Goal: Information Seeking & Learning: Learn about a topic

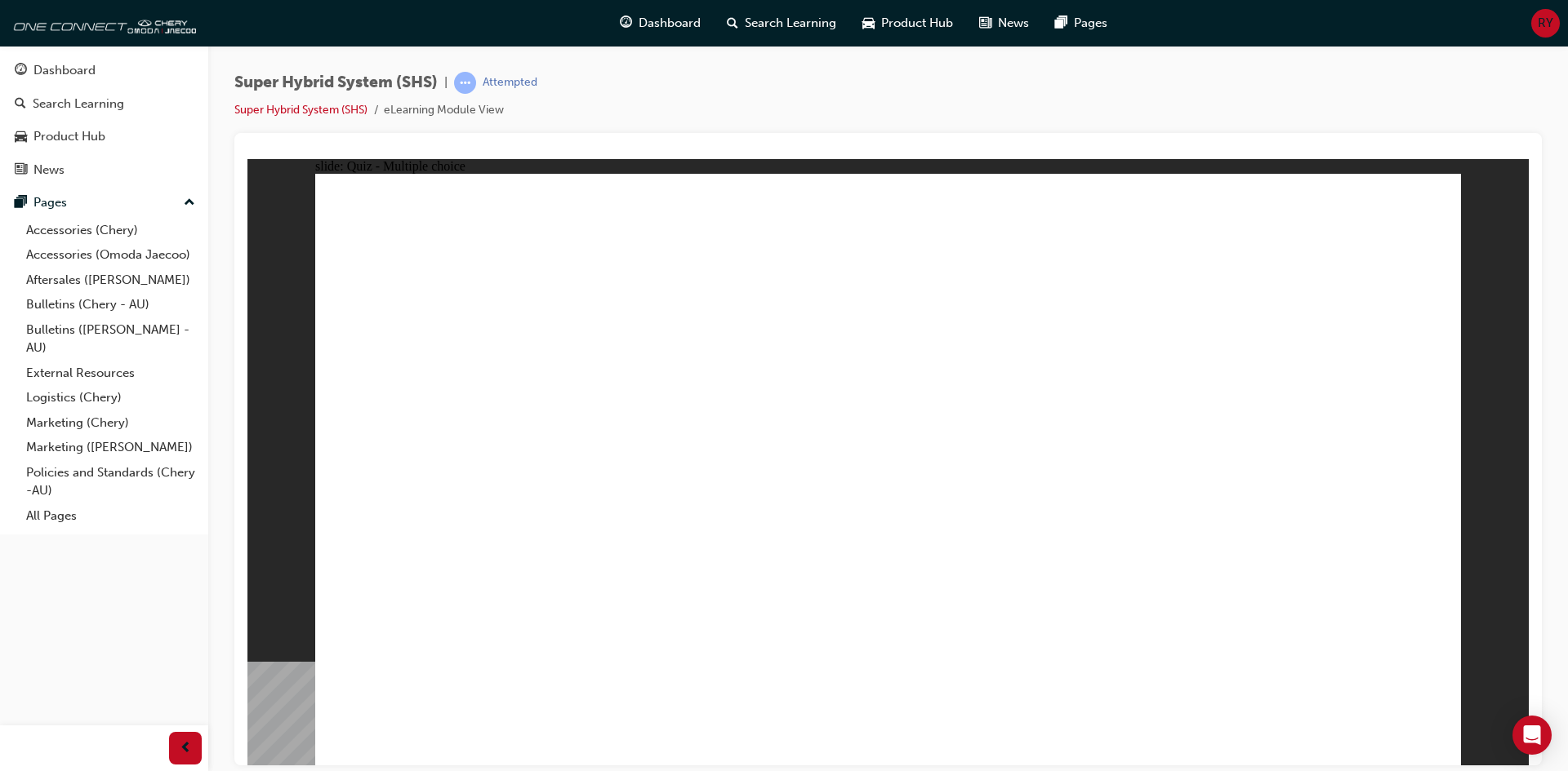
drag, startPoint x: 248, startPoint y: 158, endPoint x: 653, endPoint y: 319, distance: 435.8
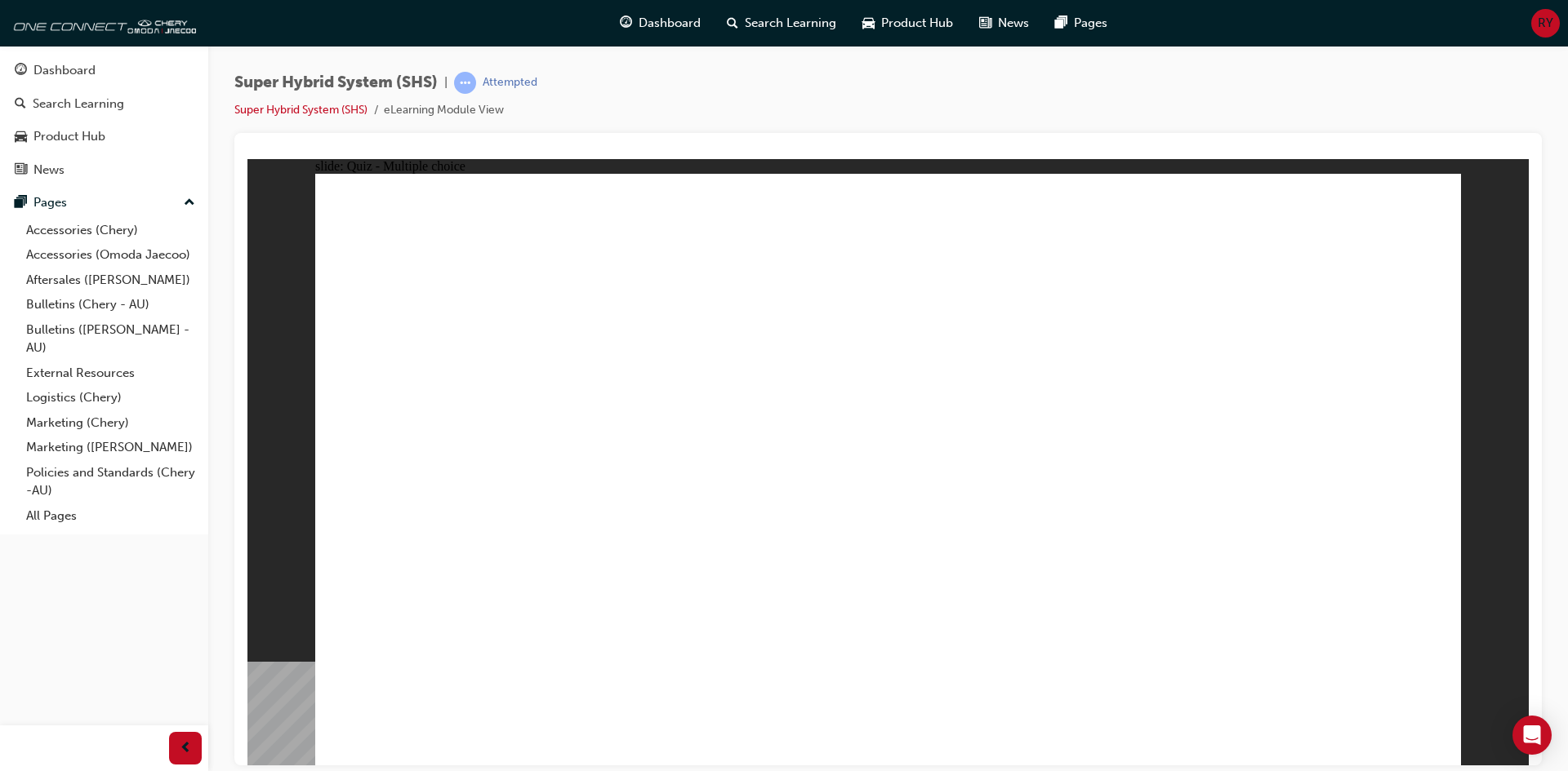
radio input "true"
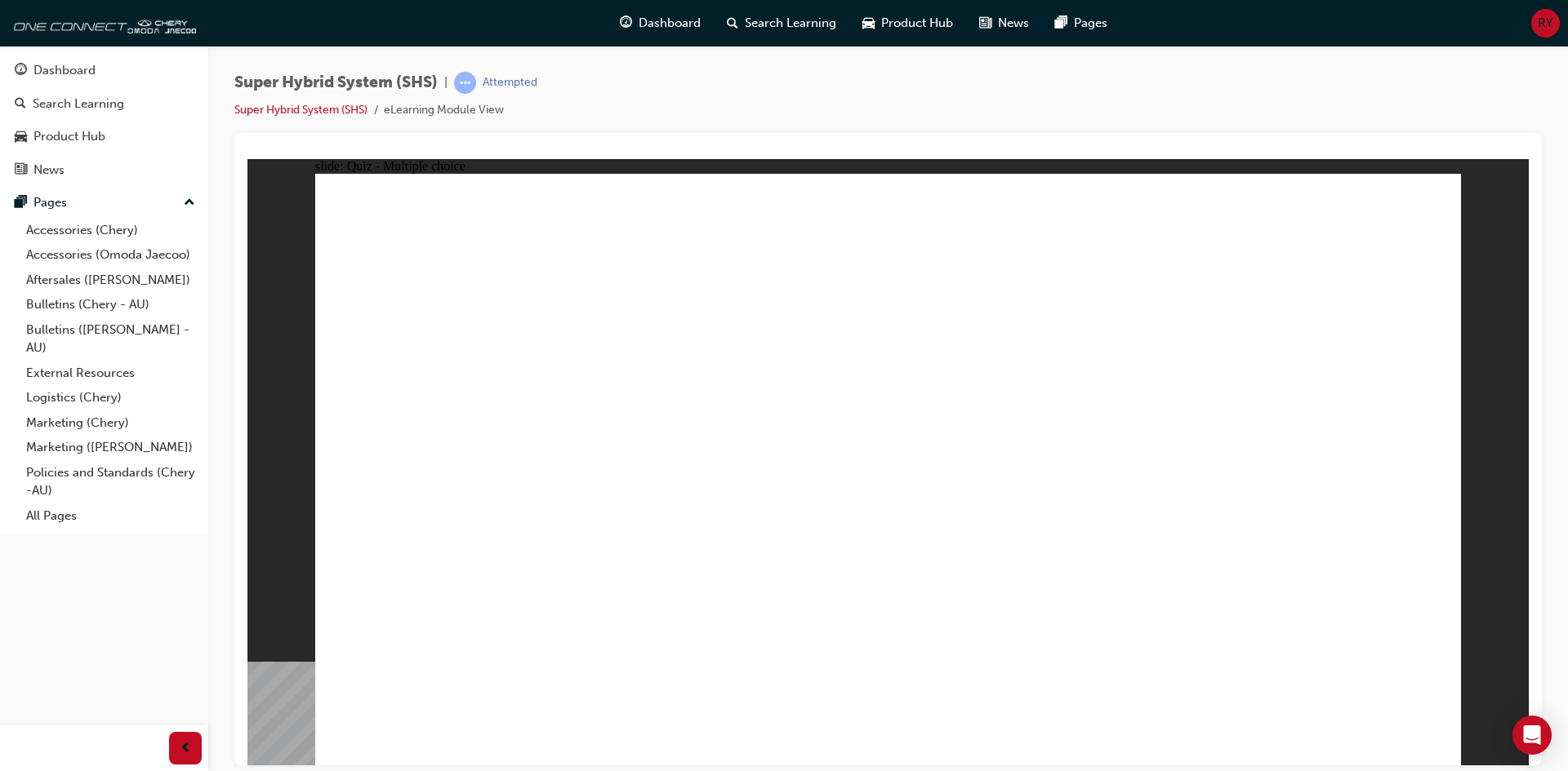
radio input "true"
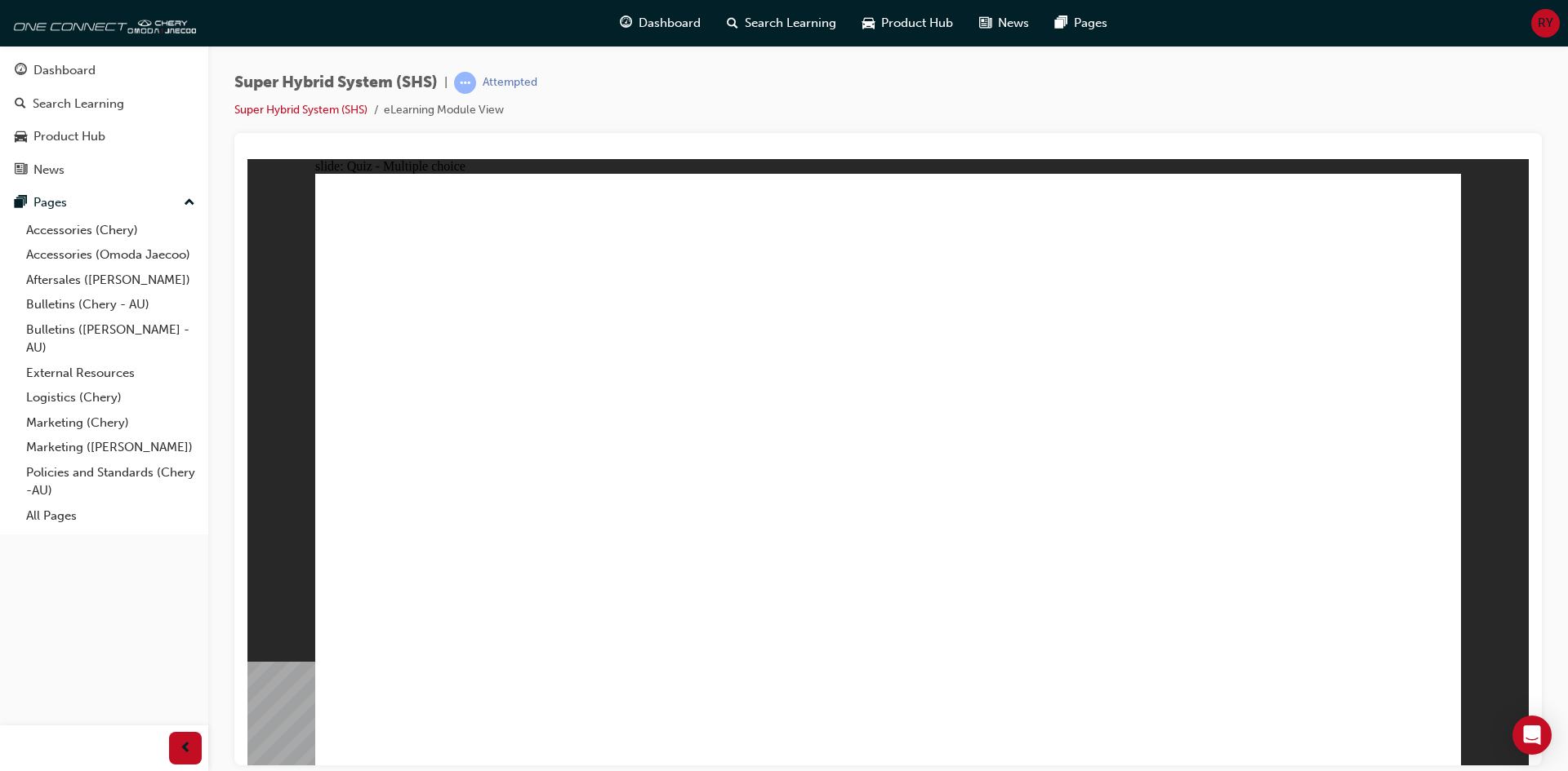
radio input "true"
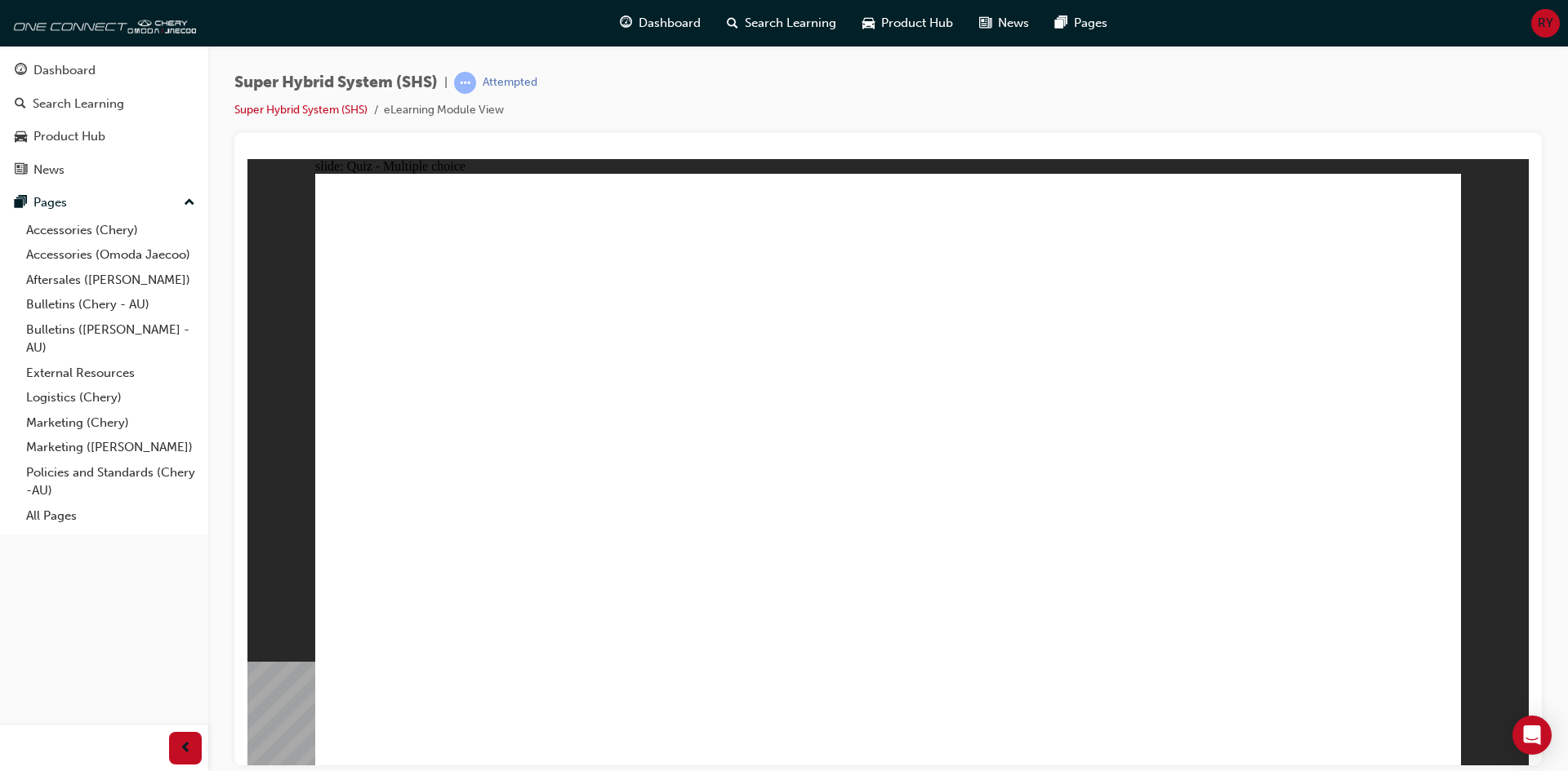
drag, startPoint x: 789, startPoint y: 21, endPoint x: 787, endPoint y: 142, distance: 121.0
click at [787, 142] on div at bounding box center [887, 448] width 1308 height 633
radio input "true"
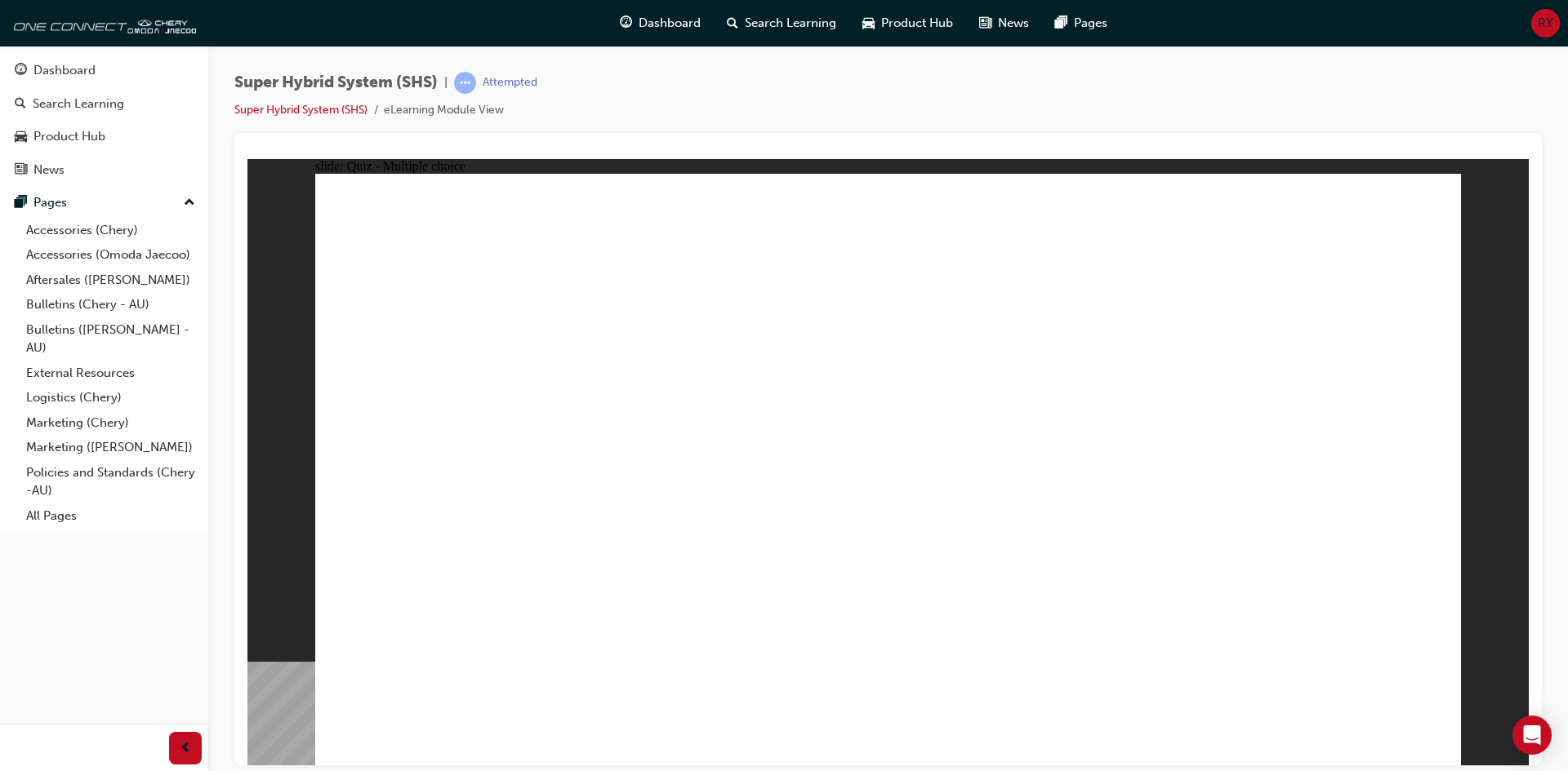
radio input "true"
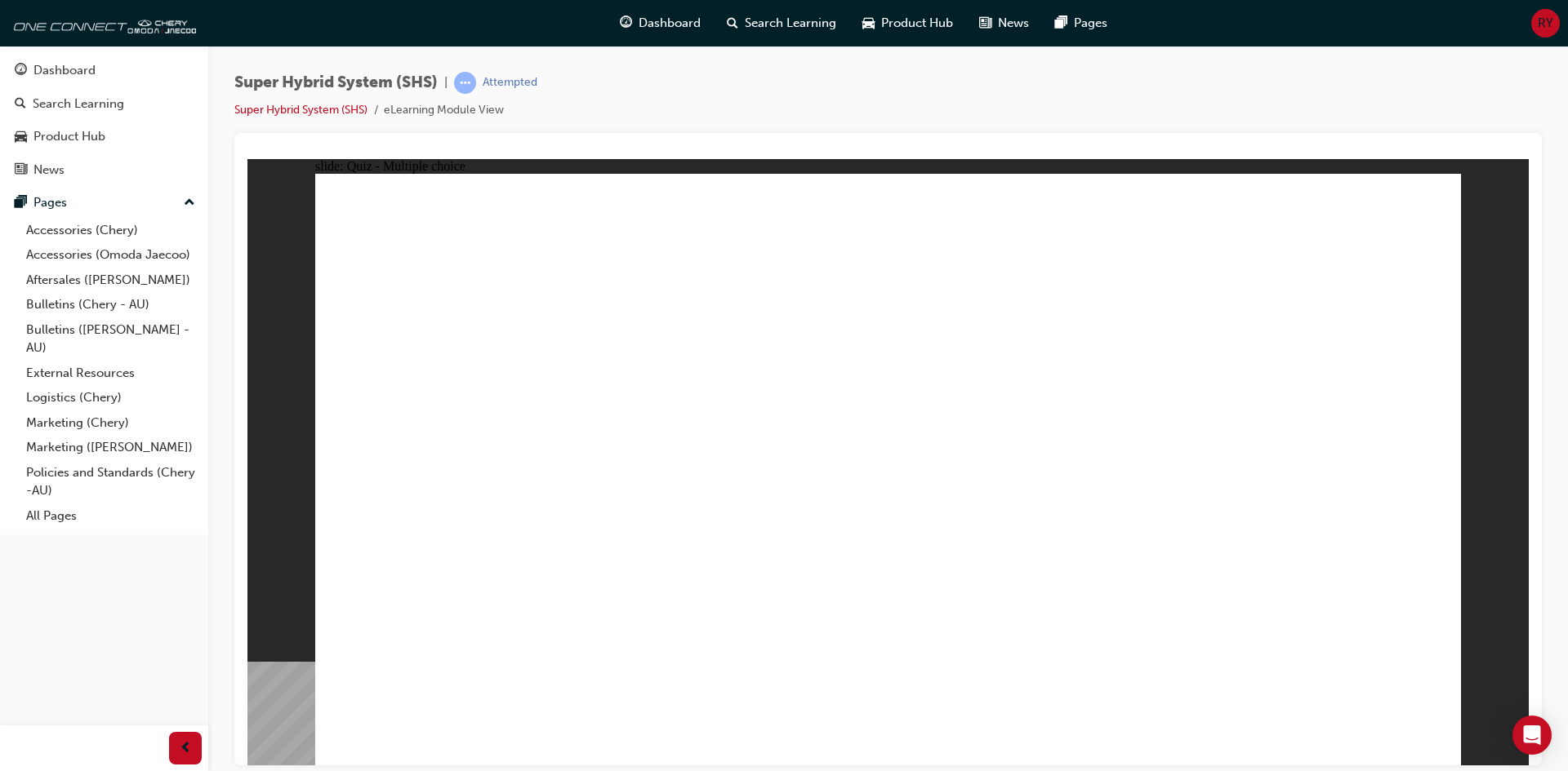
radio input "true"
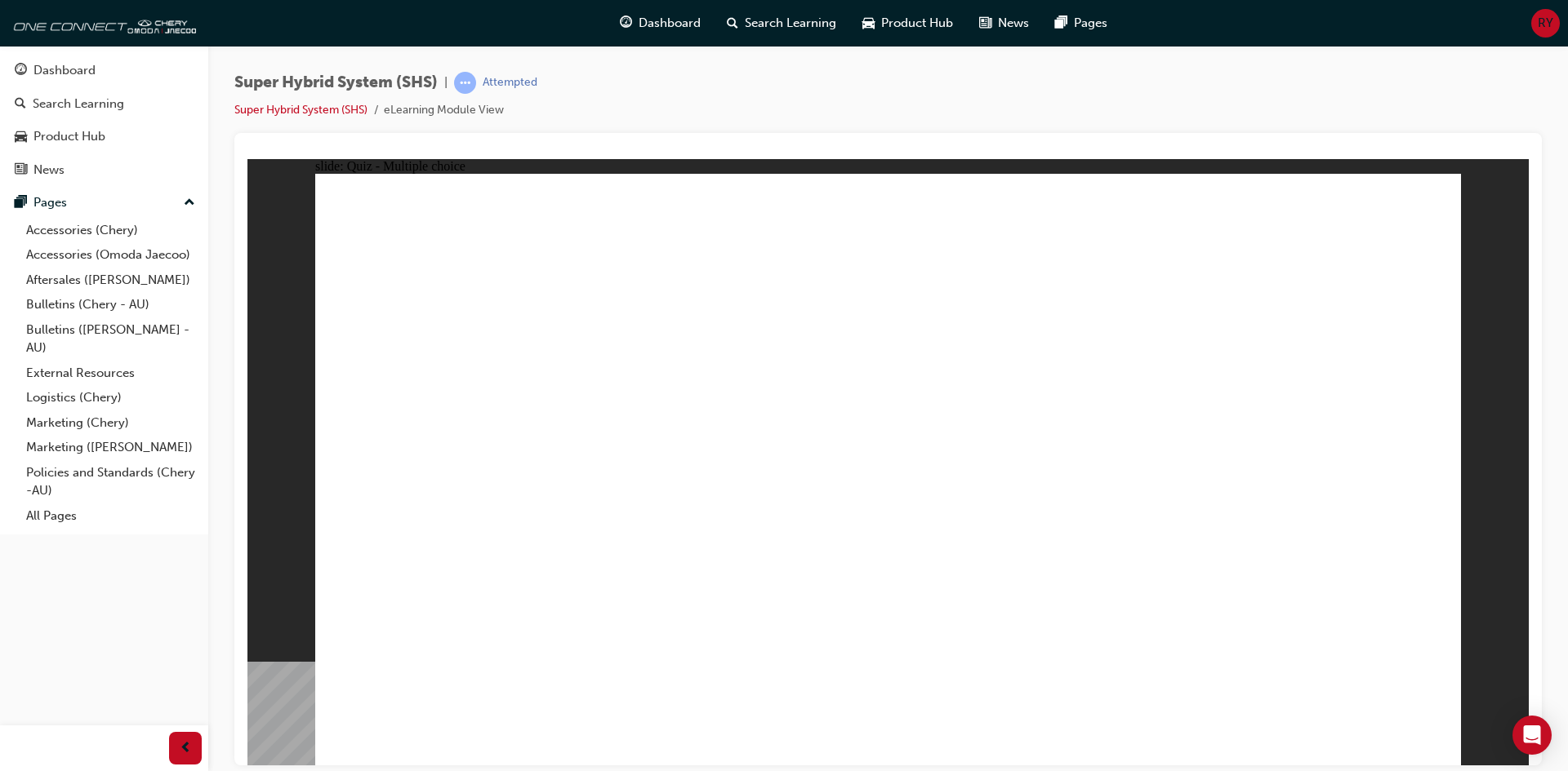
radio input "true"
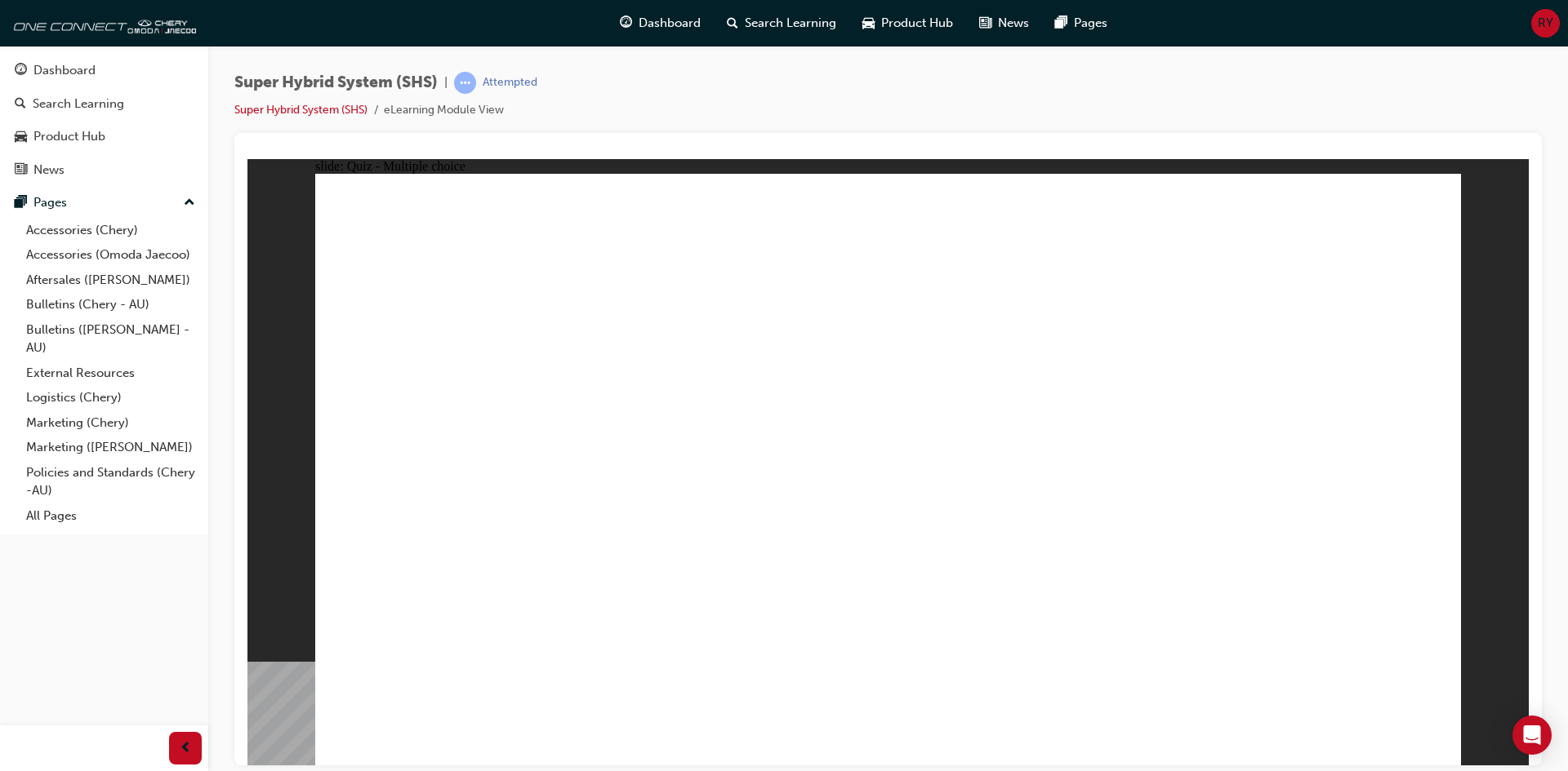
radio input "true"
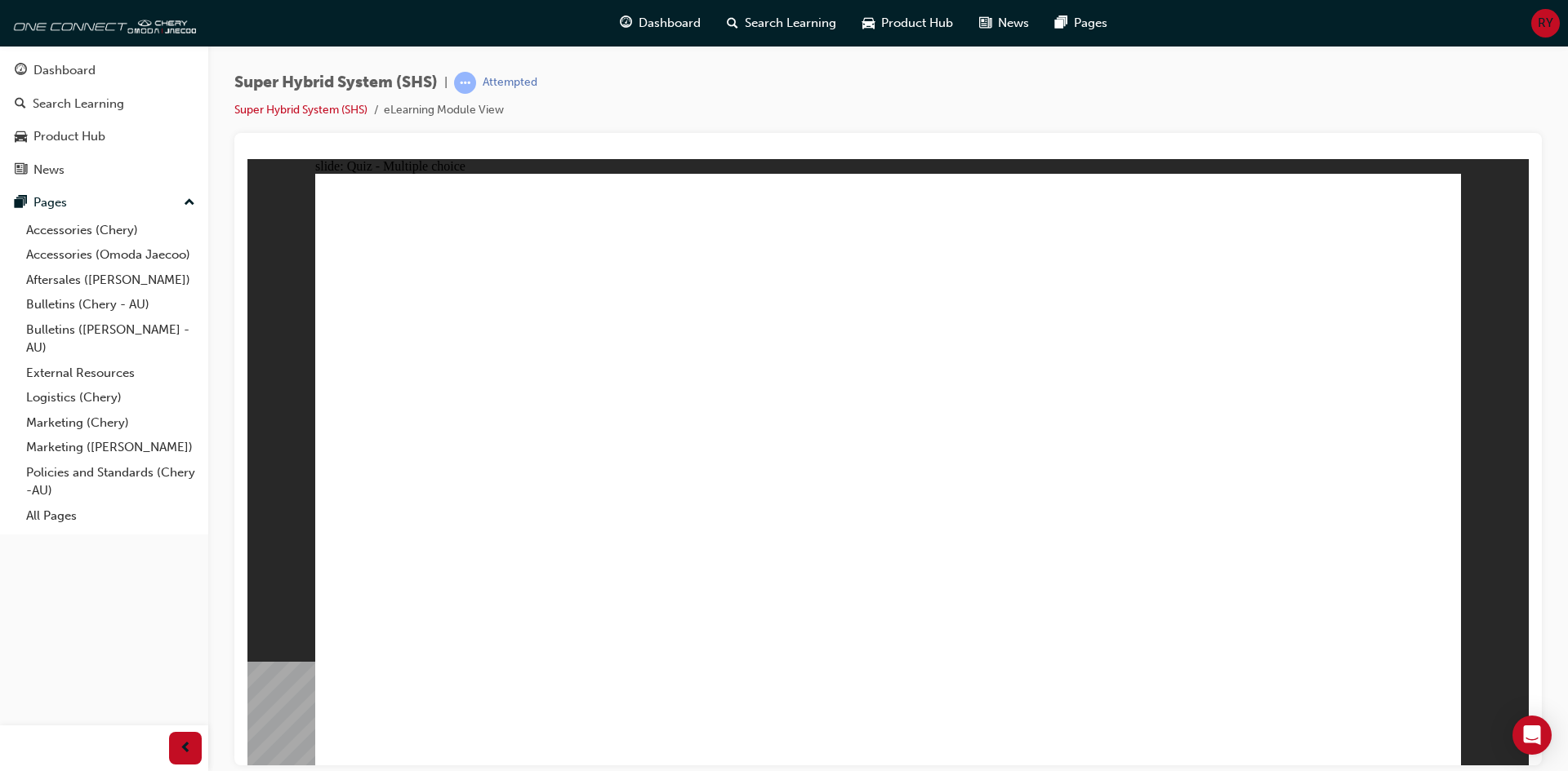
radio input "false"
radio input "true"
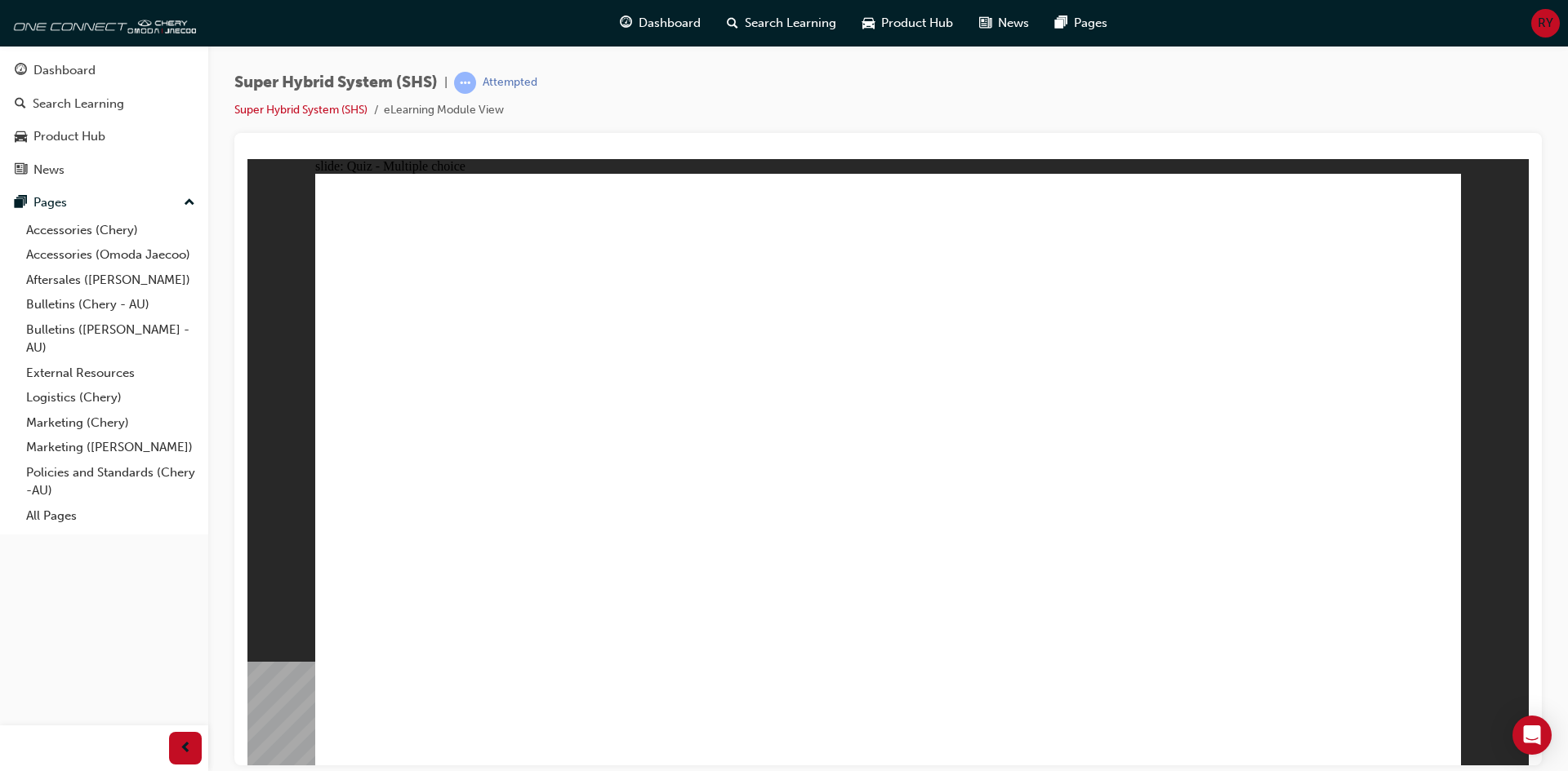
radio input "false"
radio input "true"
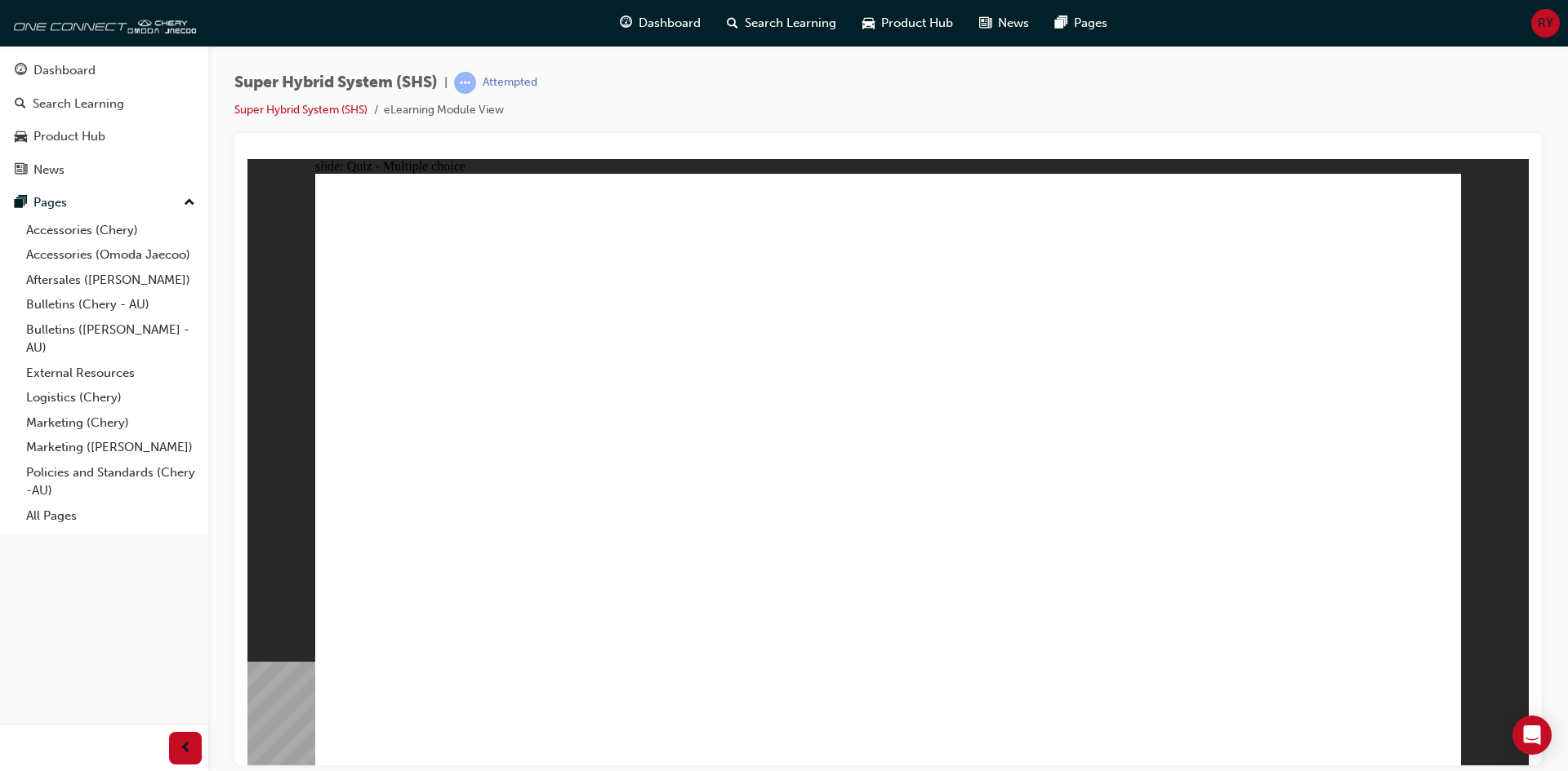
radio input "true"
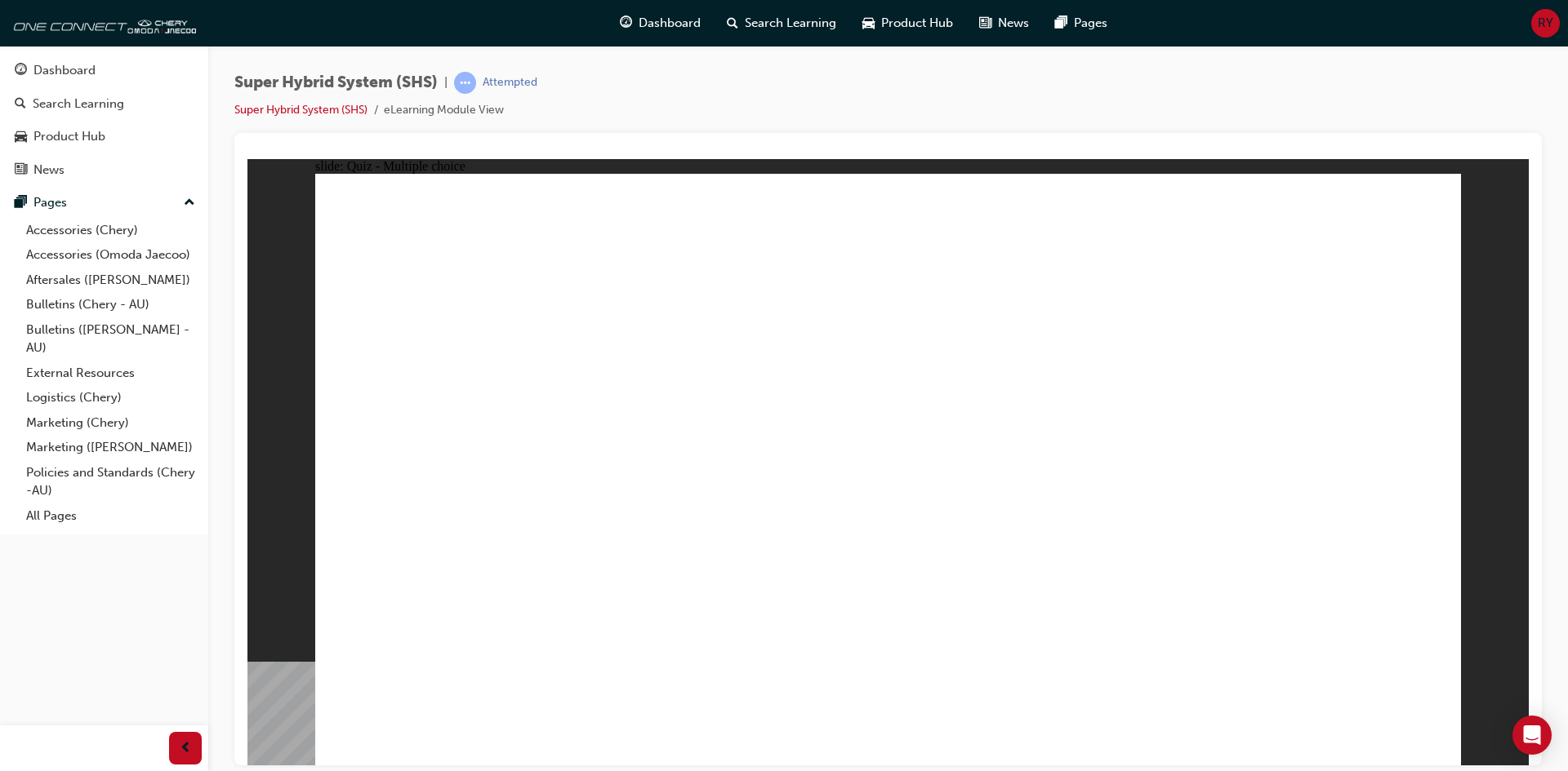
radio input "true"
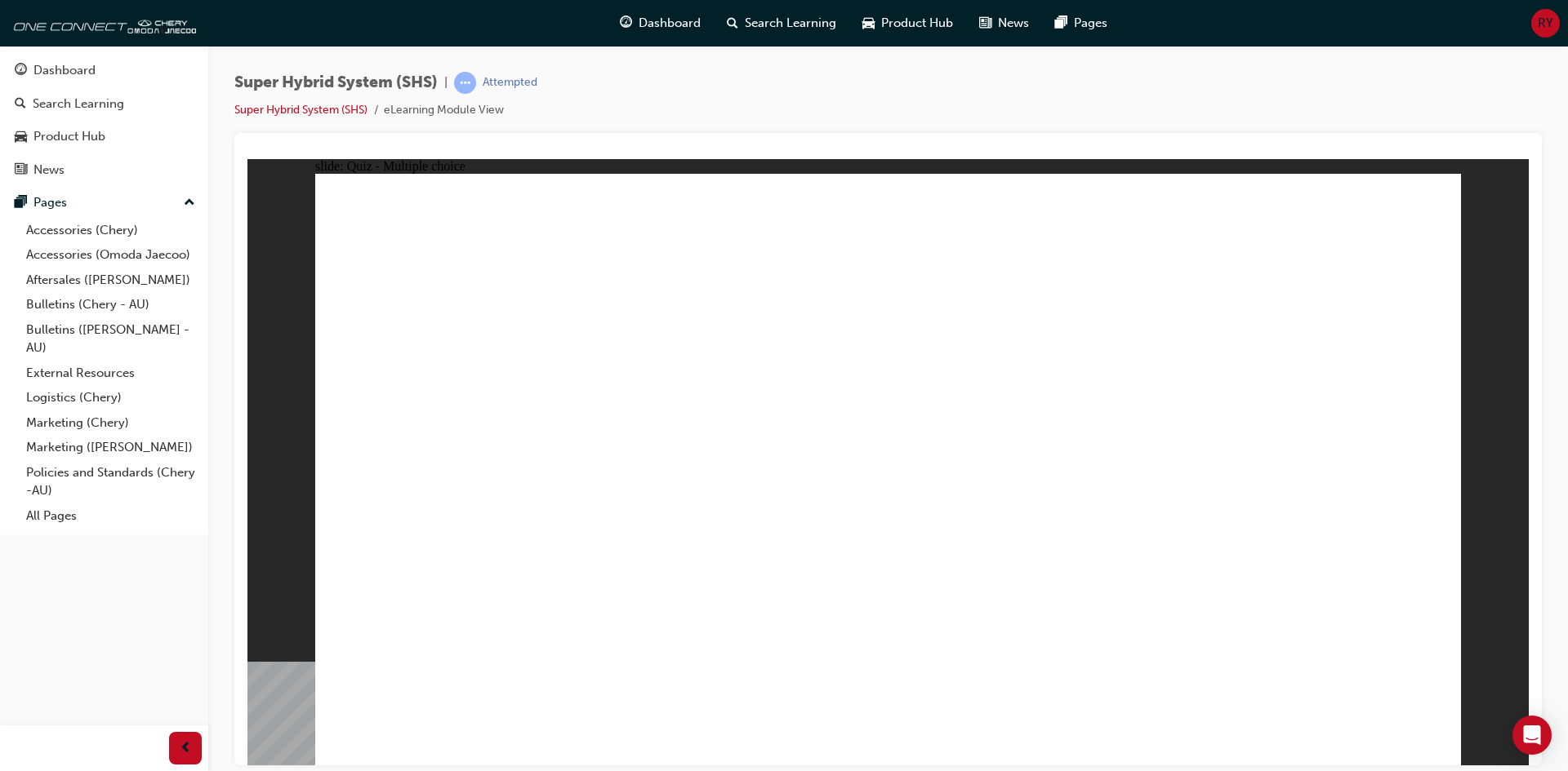
radio input "true"
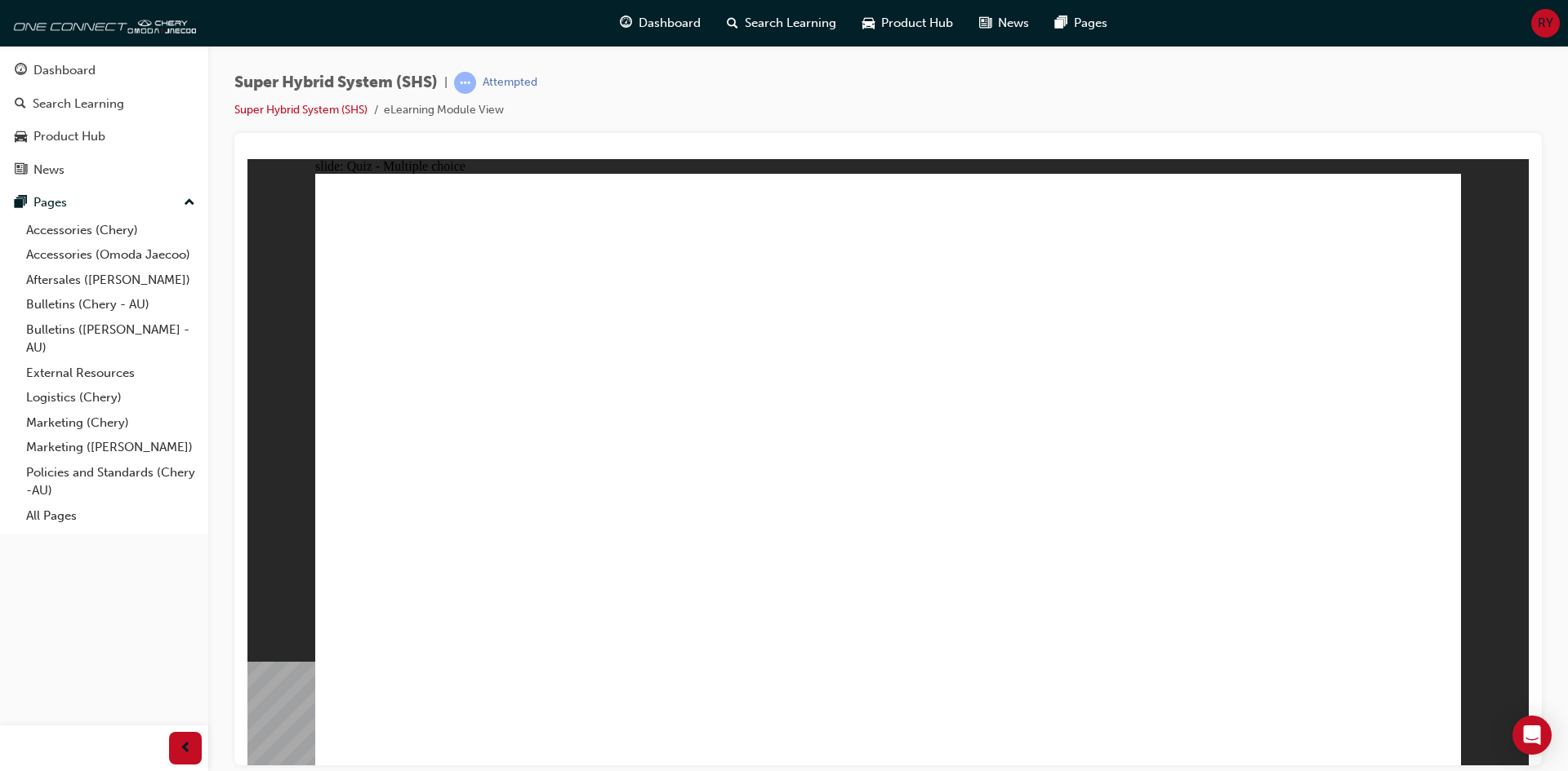
radio input "true"
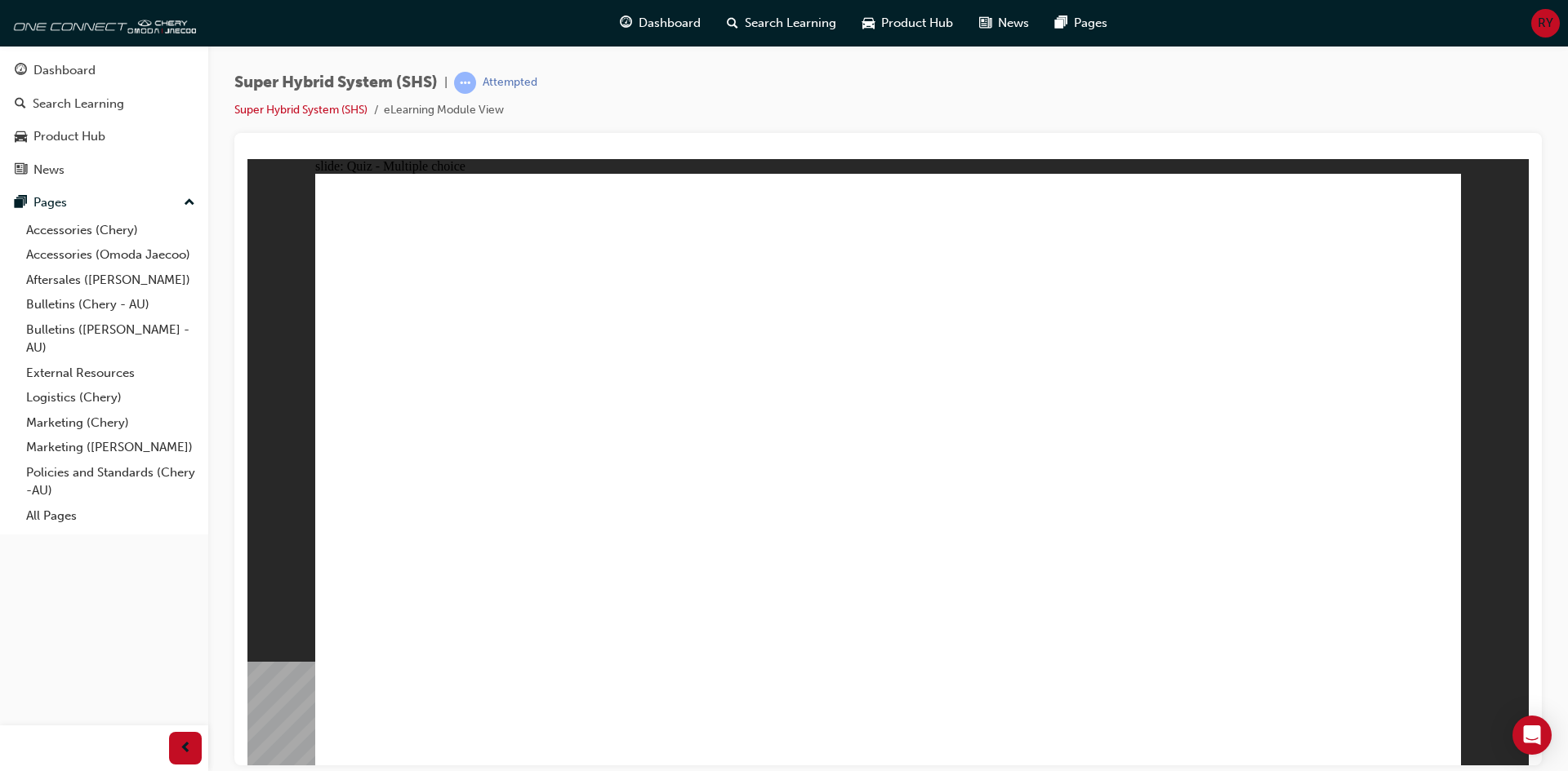
radio input "true"
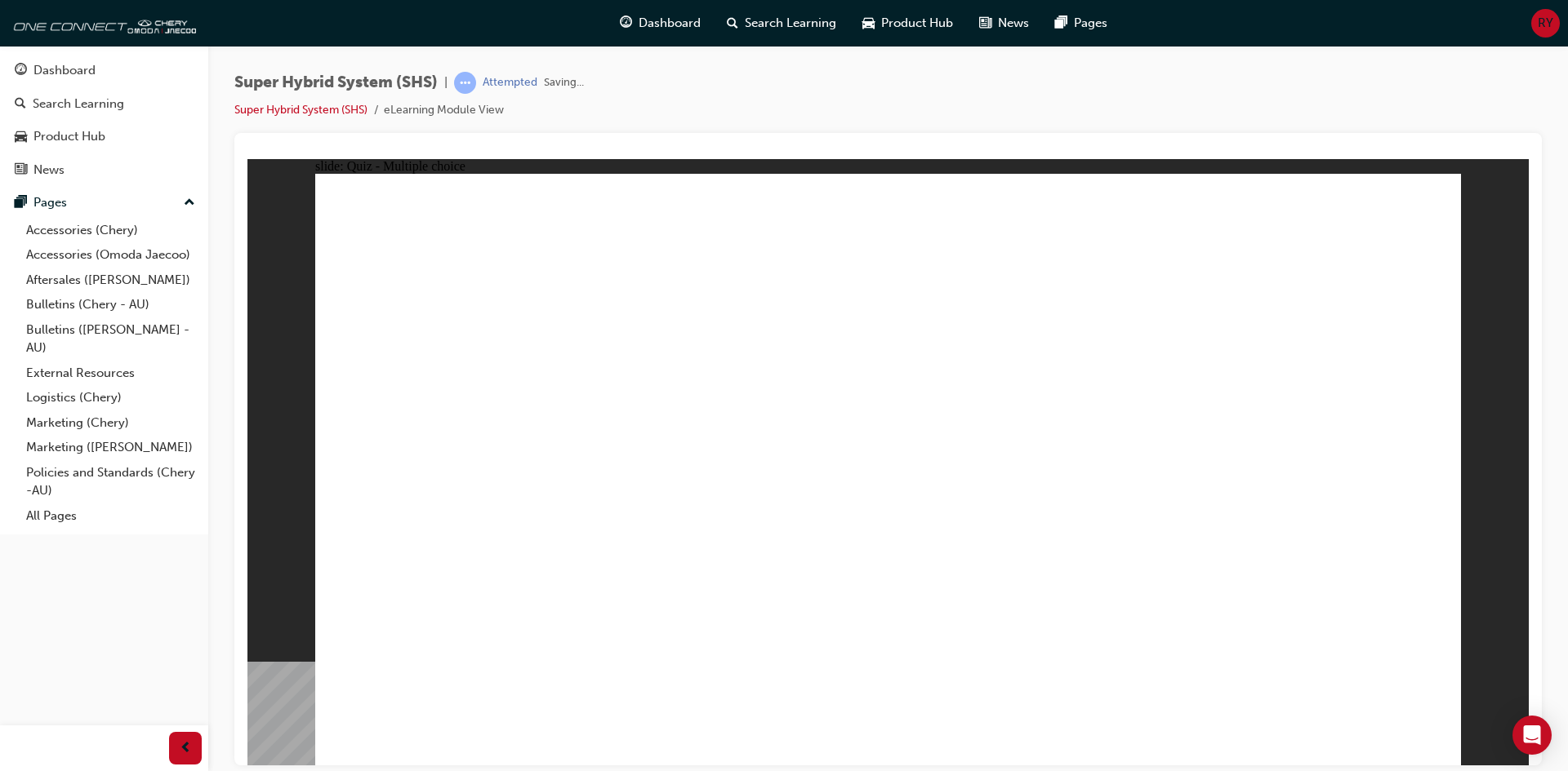
radio input "true"
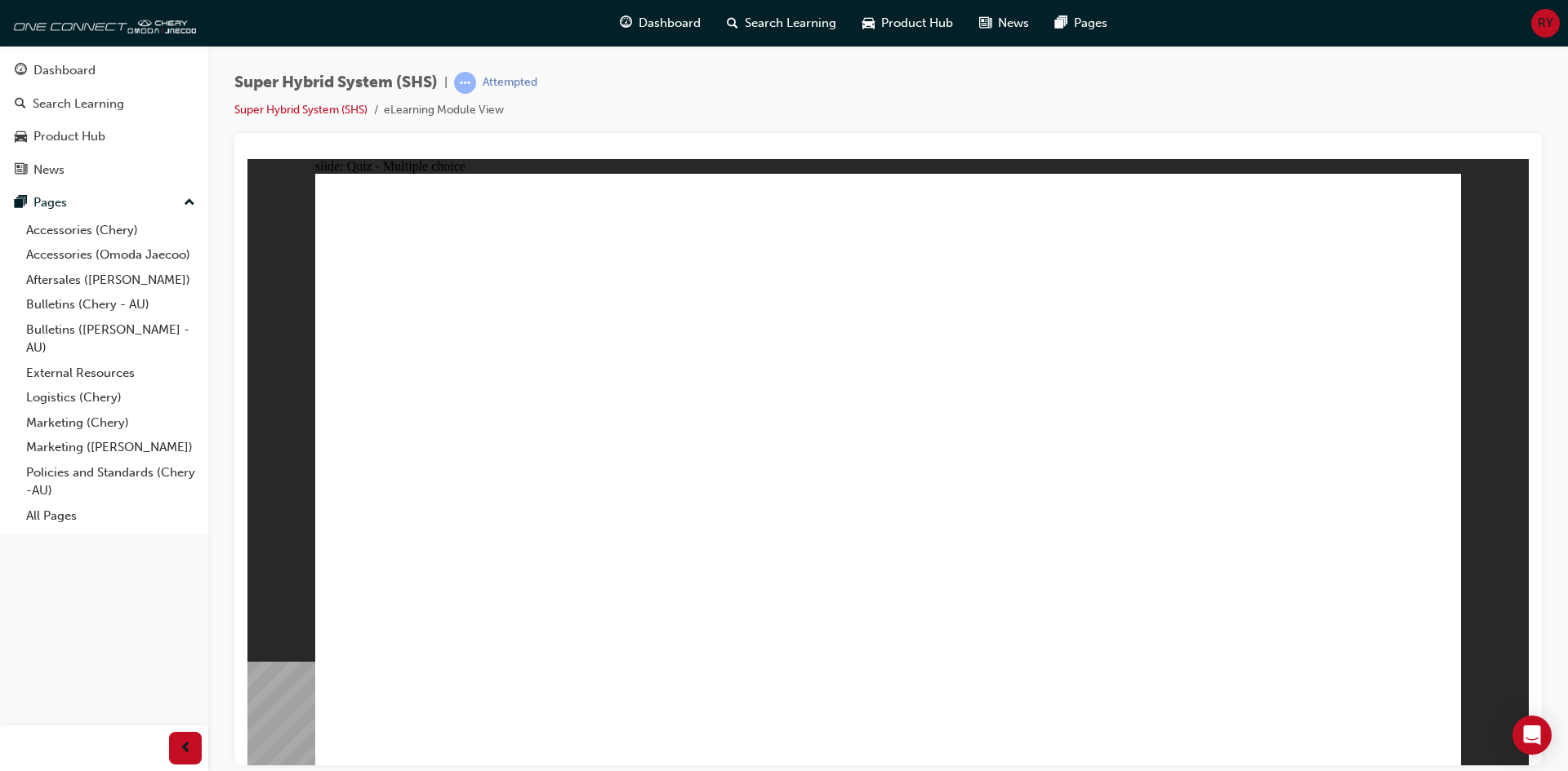
radio input "true"
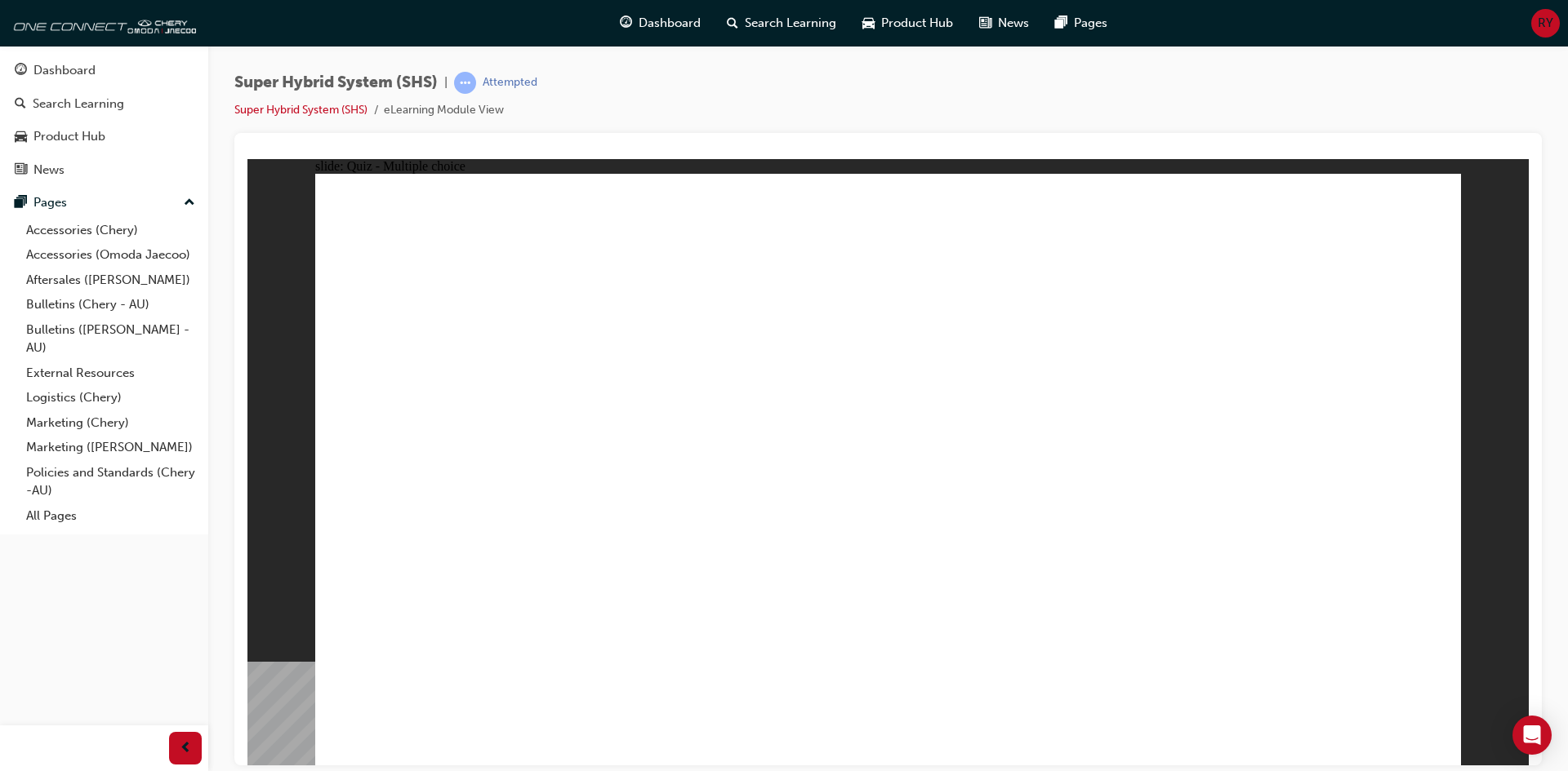
radio input "false"
radio input "true"
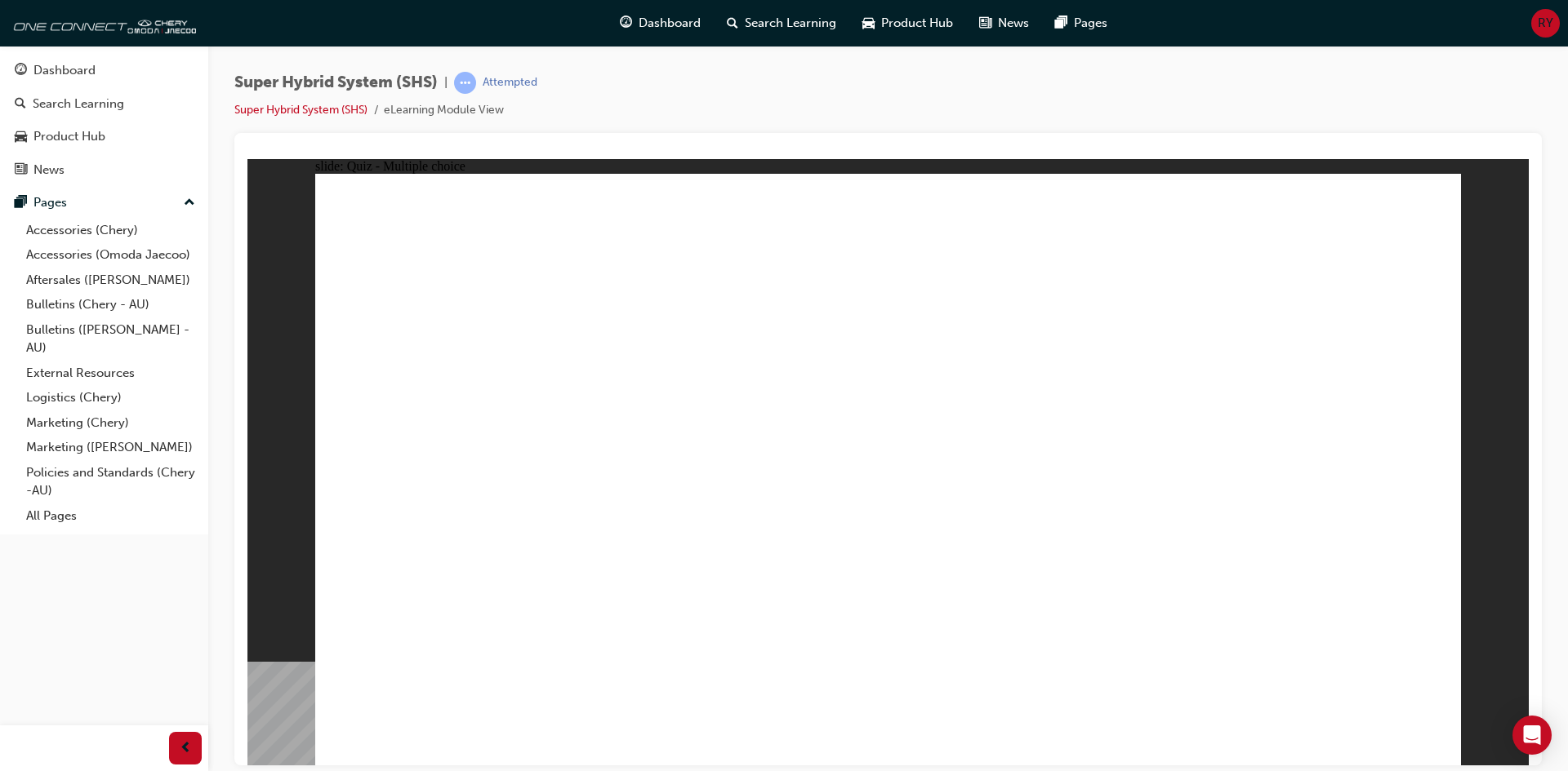
radio input "true"
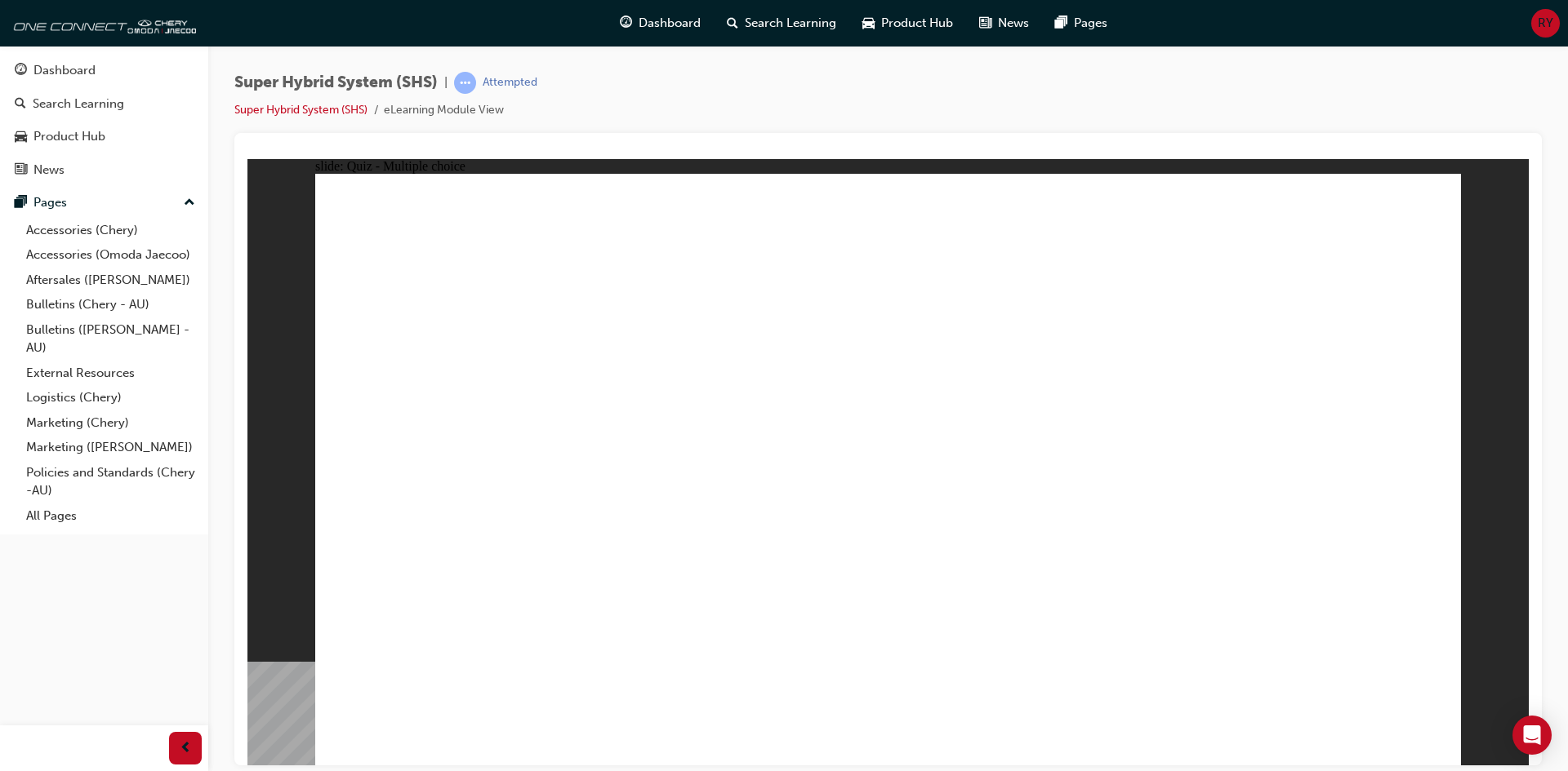
radio input "true"
drag, startPoint x: 838, startPoint y: 572, endPoint x: 856, endPoint y: 581, distance: 20.1
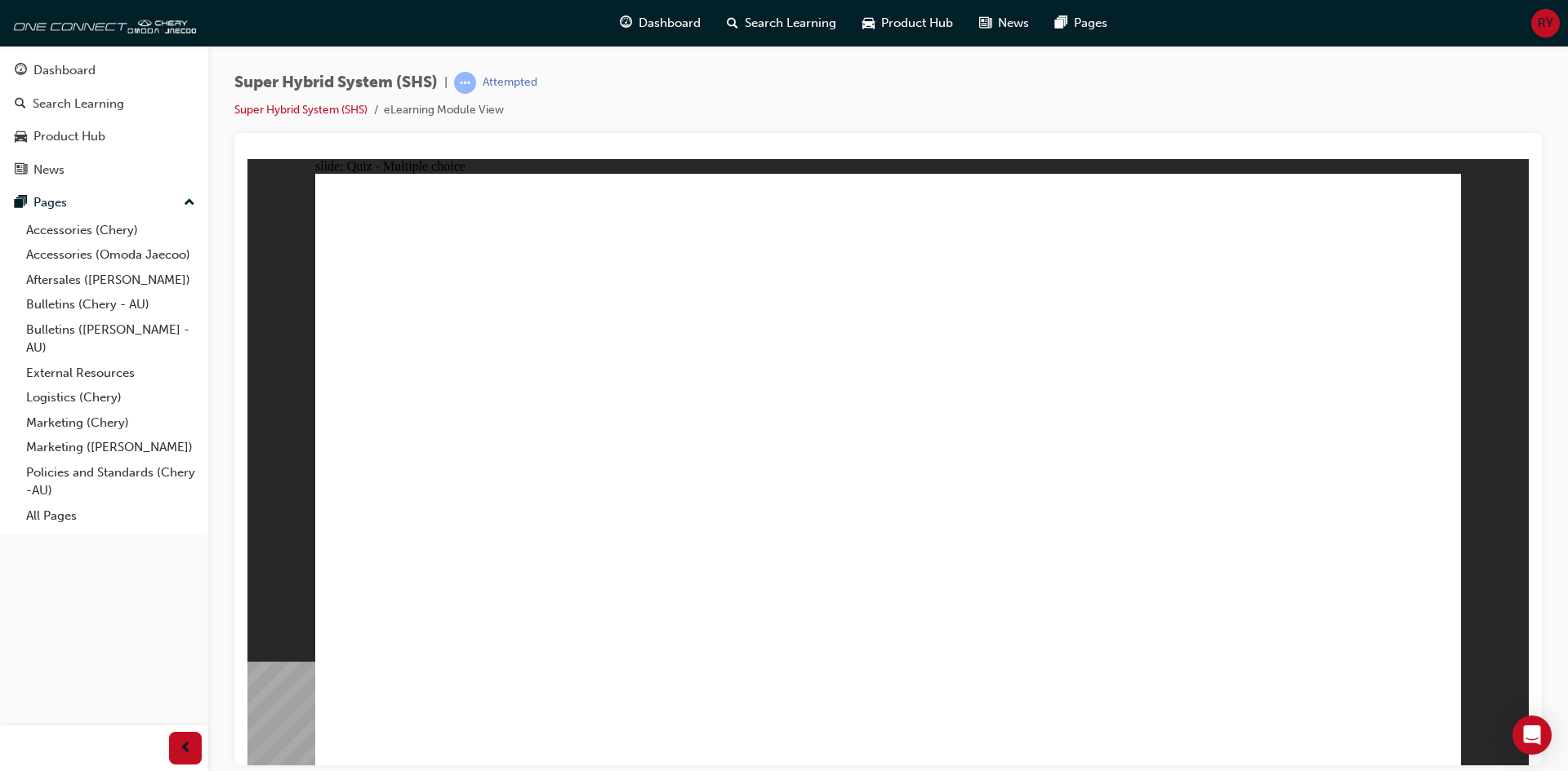
radio input "true"
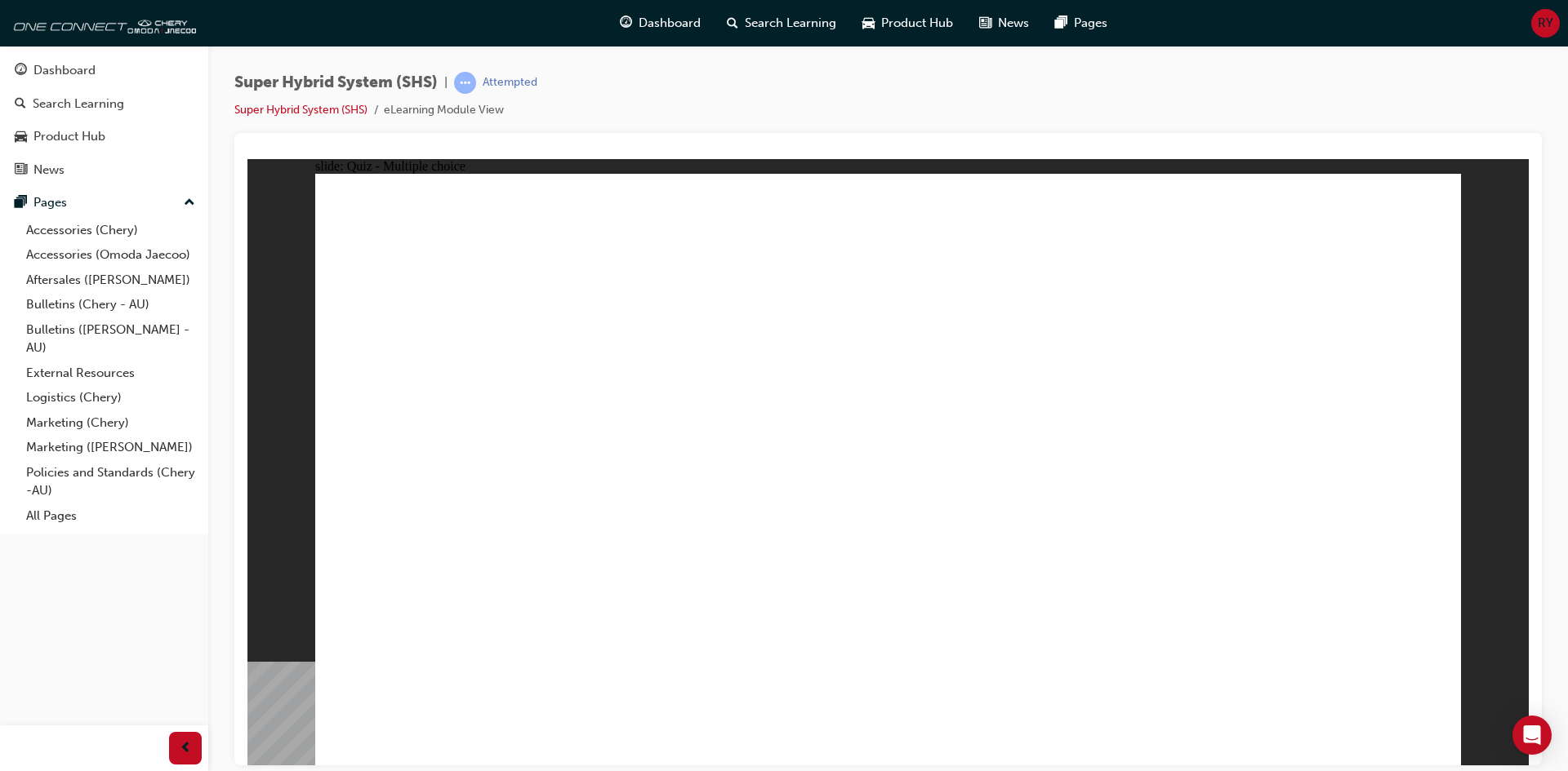
radio input "true"
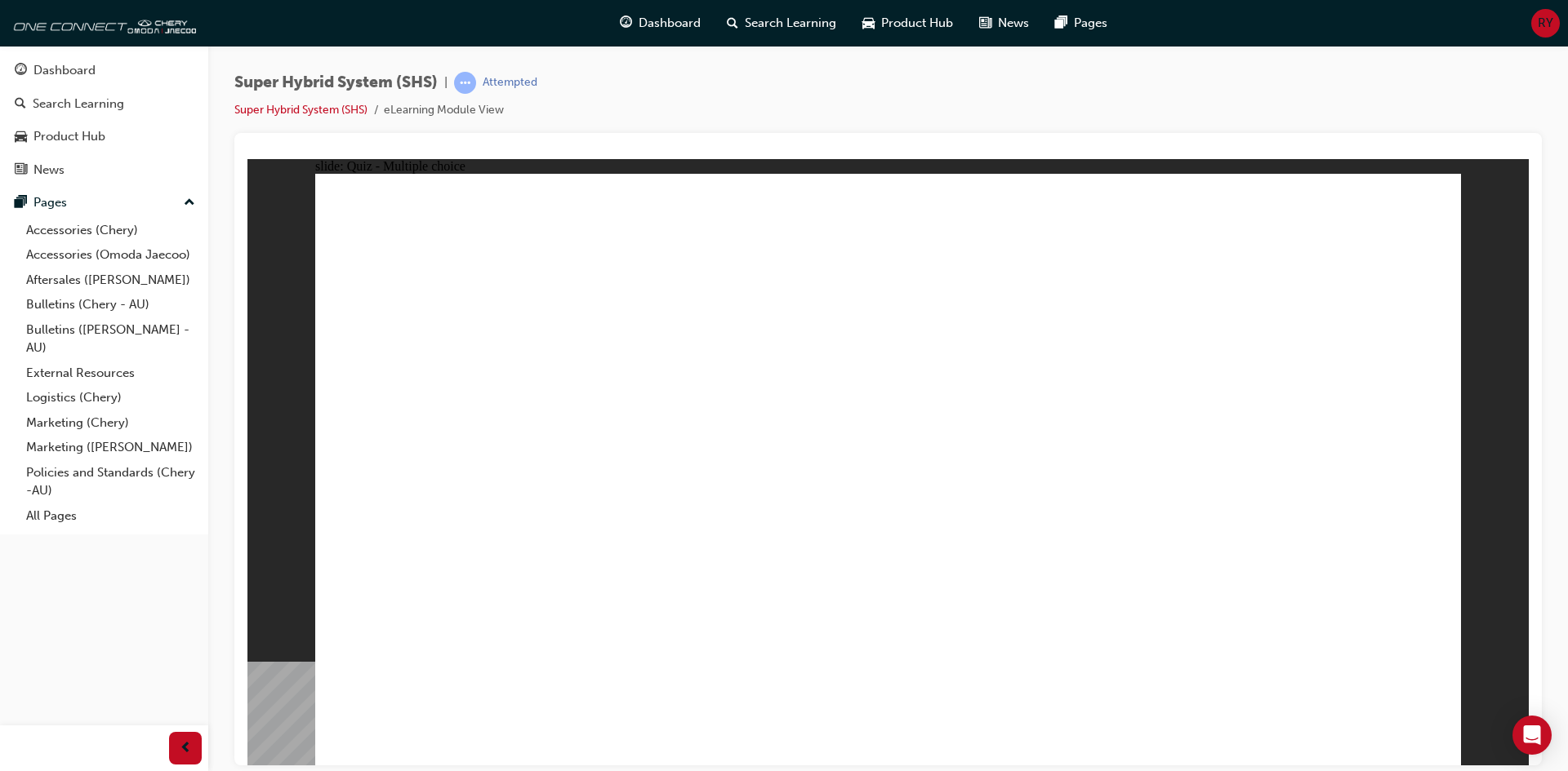
radio input "true"
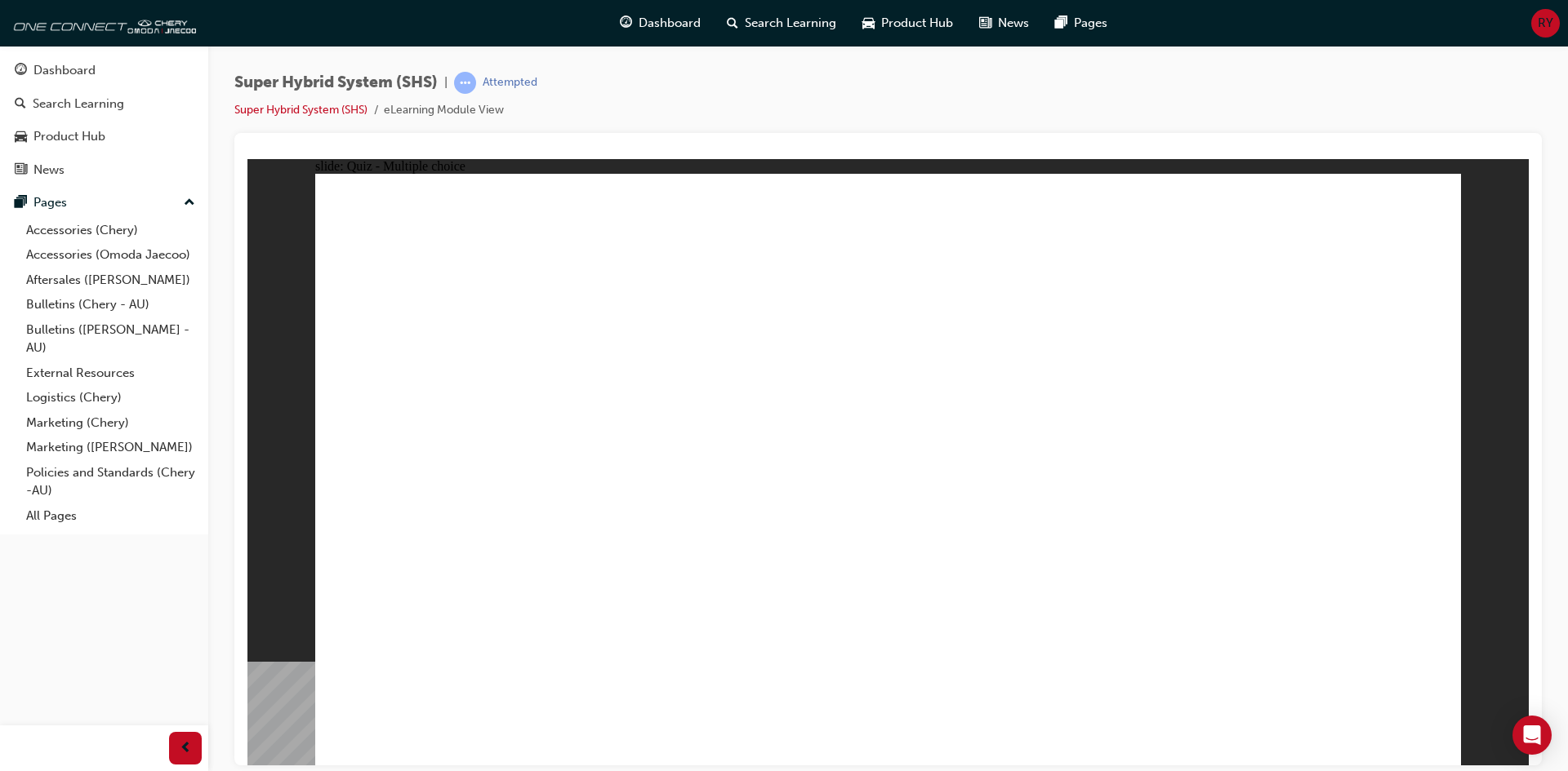
radio input "true"
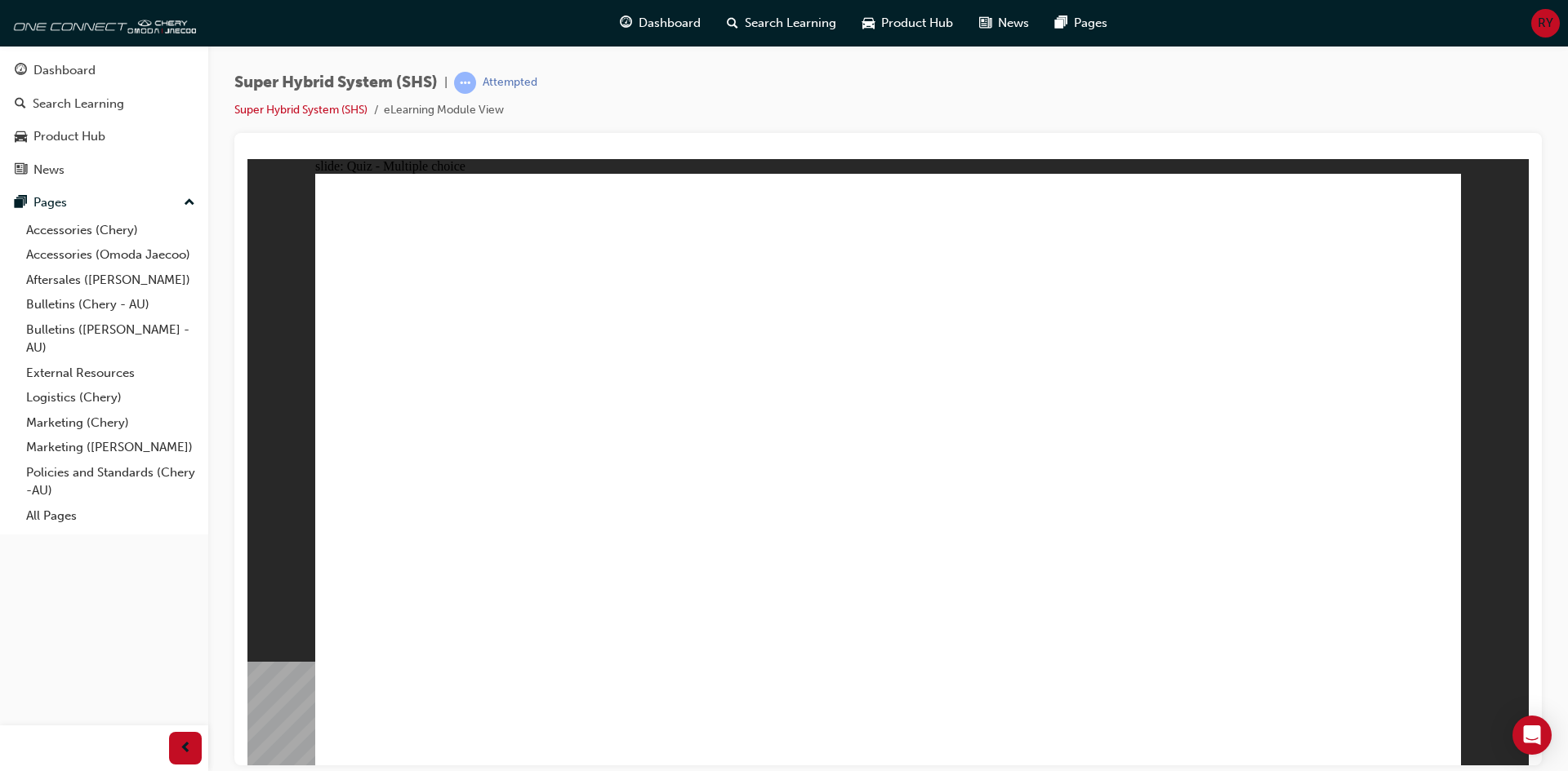
radio input "true"
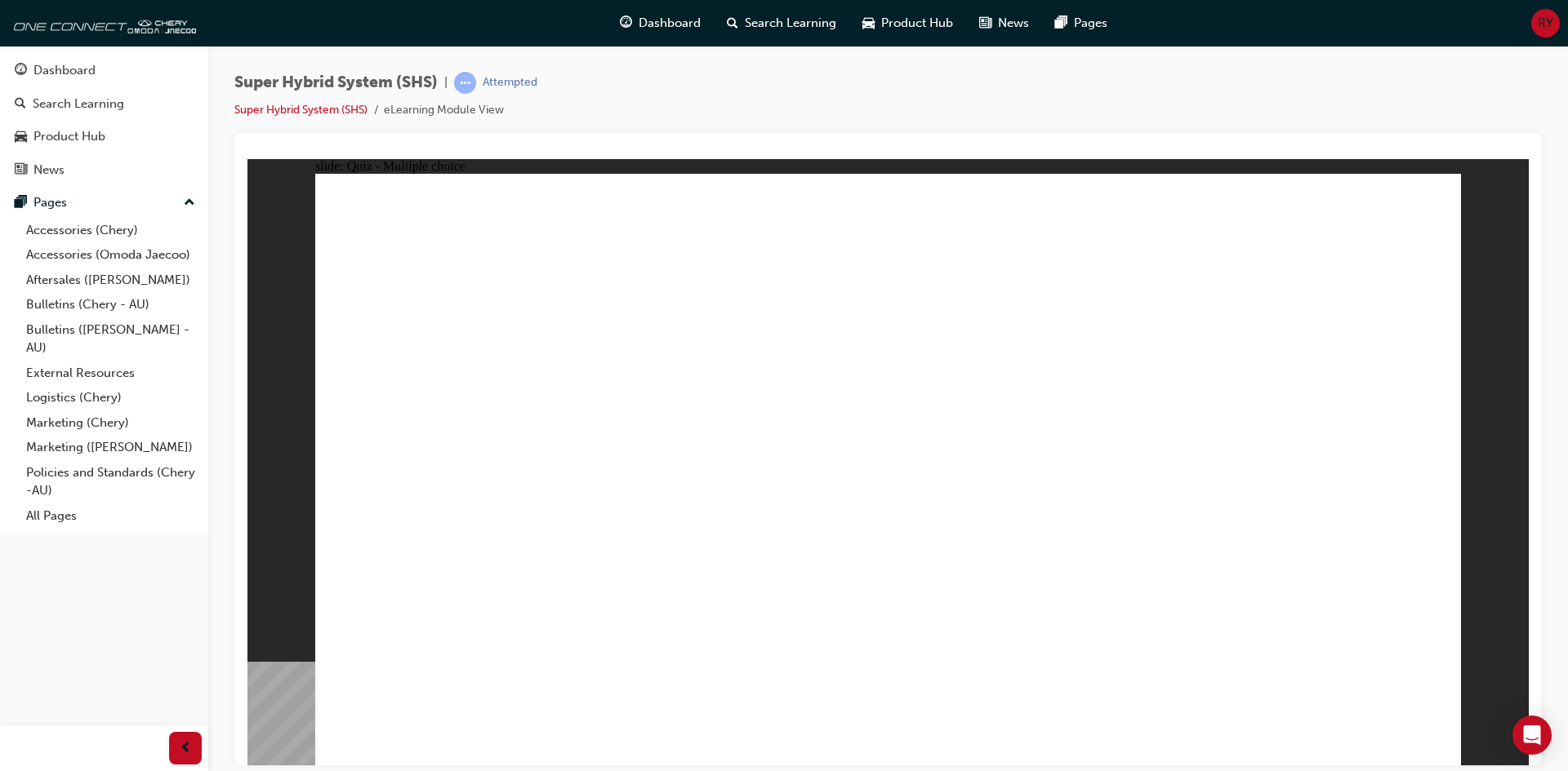
drag, startPoint x: 542, startPoint y: 405, endPoint x: 555, endPoint y: 406, distance: 13.0
drag, startPoint x: 639, startPoint y: 409, endPoint x: 647, endPoint y: 409, distance: 8.0
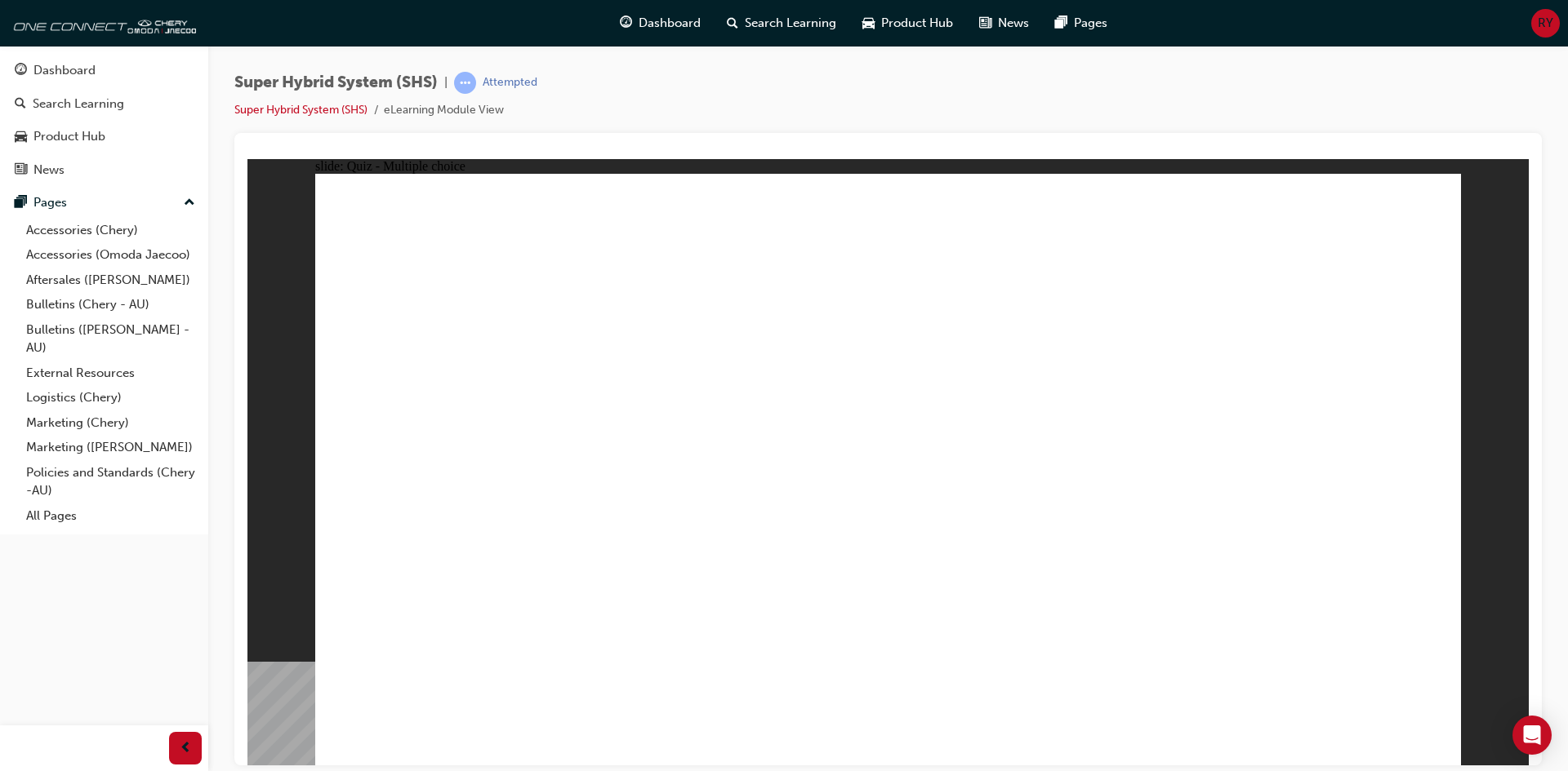
radio input "false"
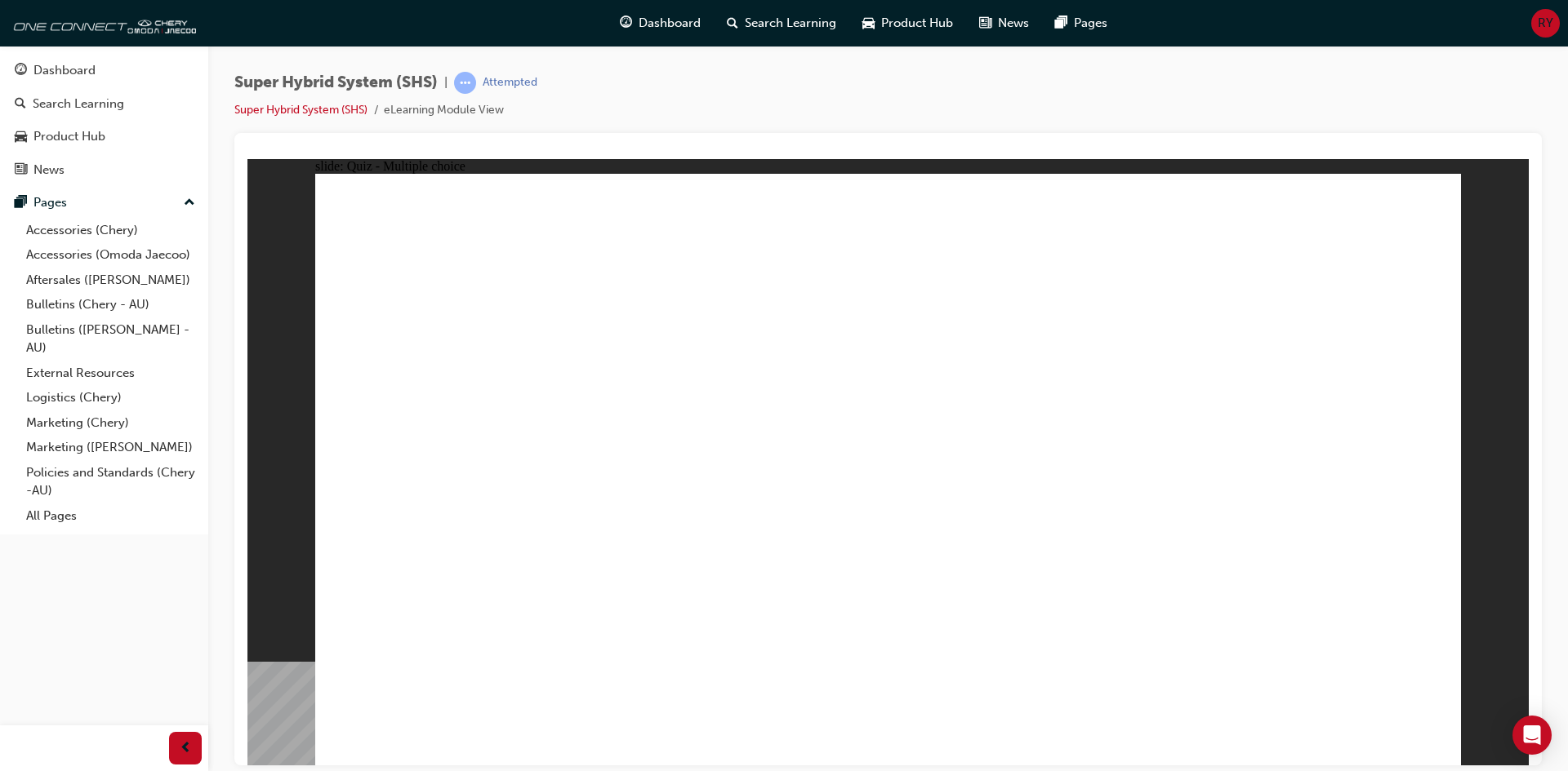
drag, startPoint x: 1168, startPoint y: 443, endPoint x: 1107, endPoint y: 518, distance: 96.7
radio input "false"
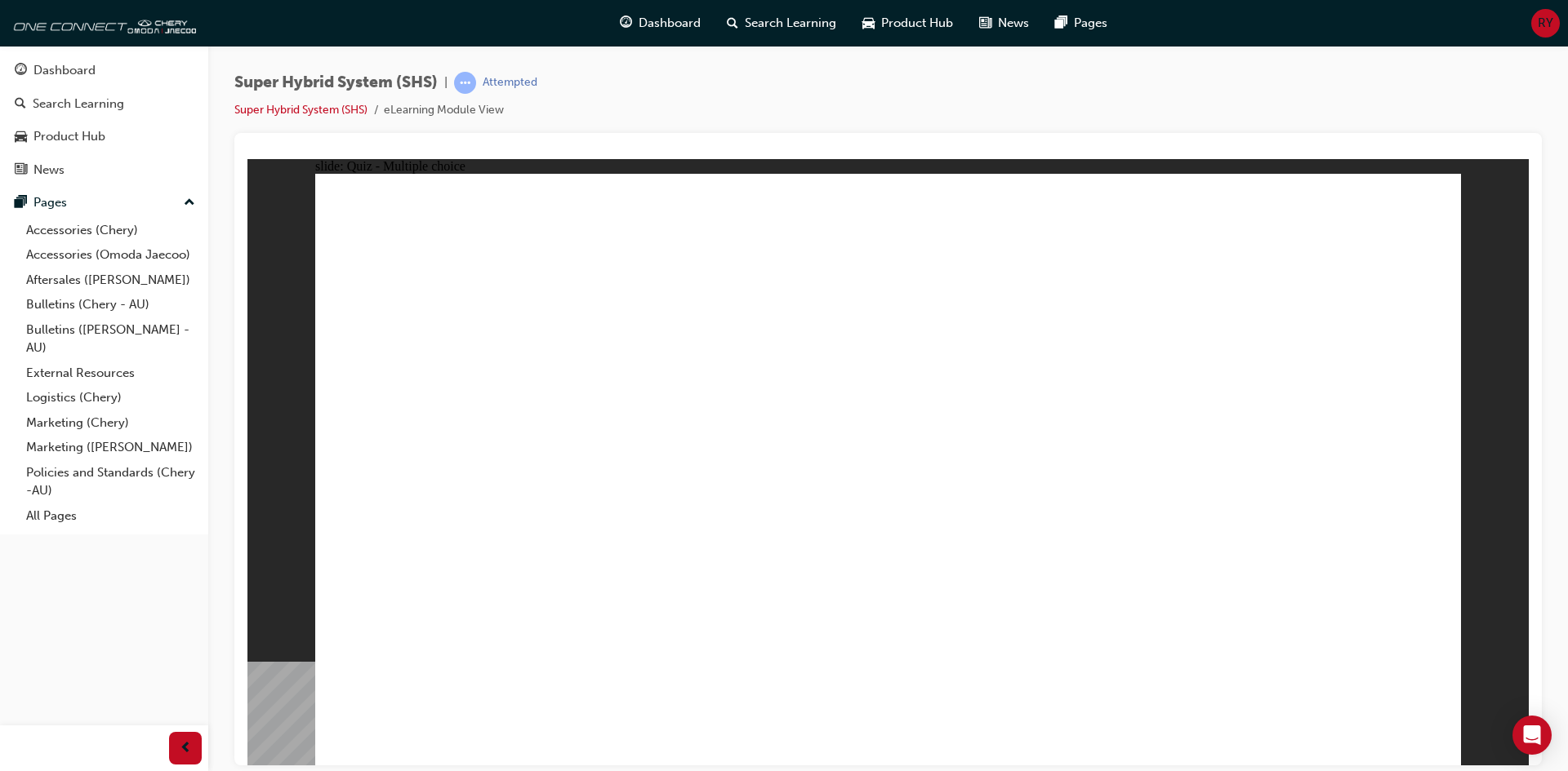
radio input "false"
radio input "true"
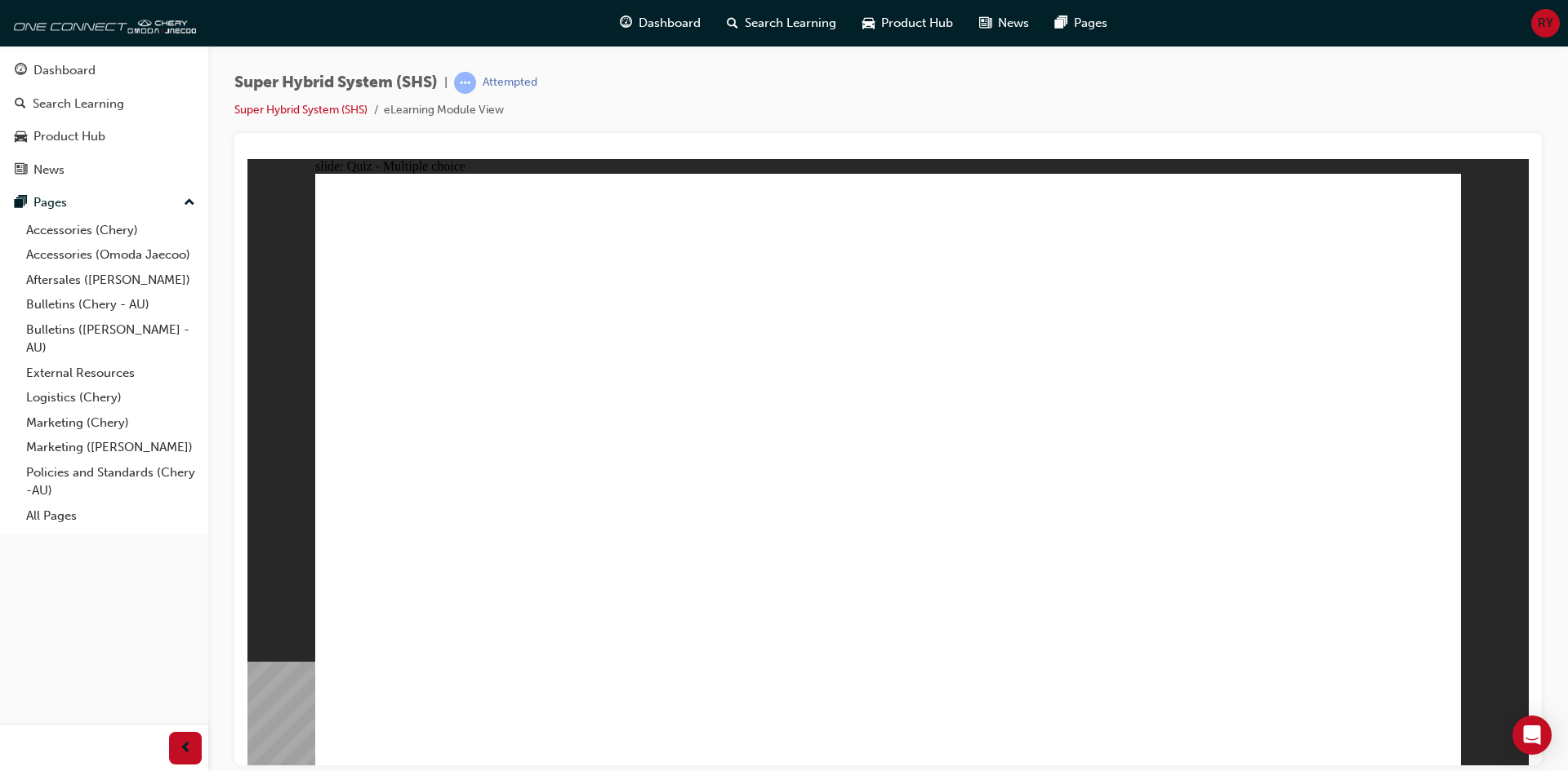
radio input "true"
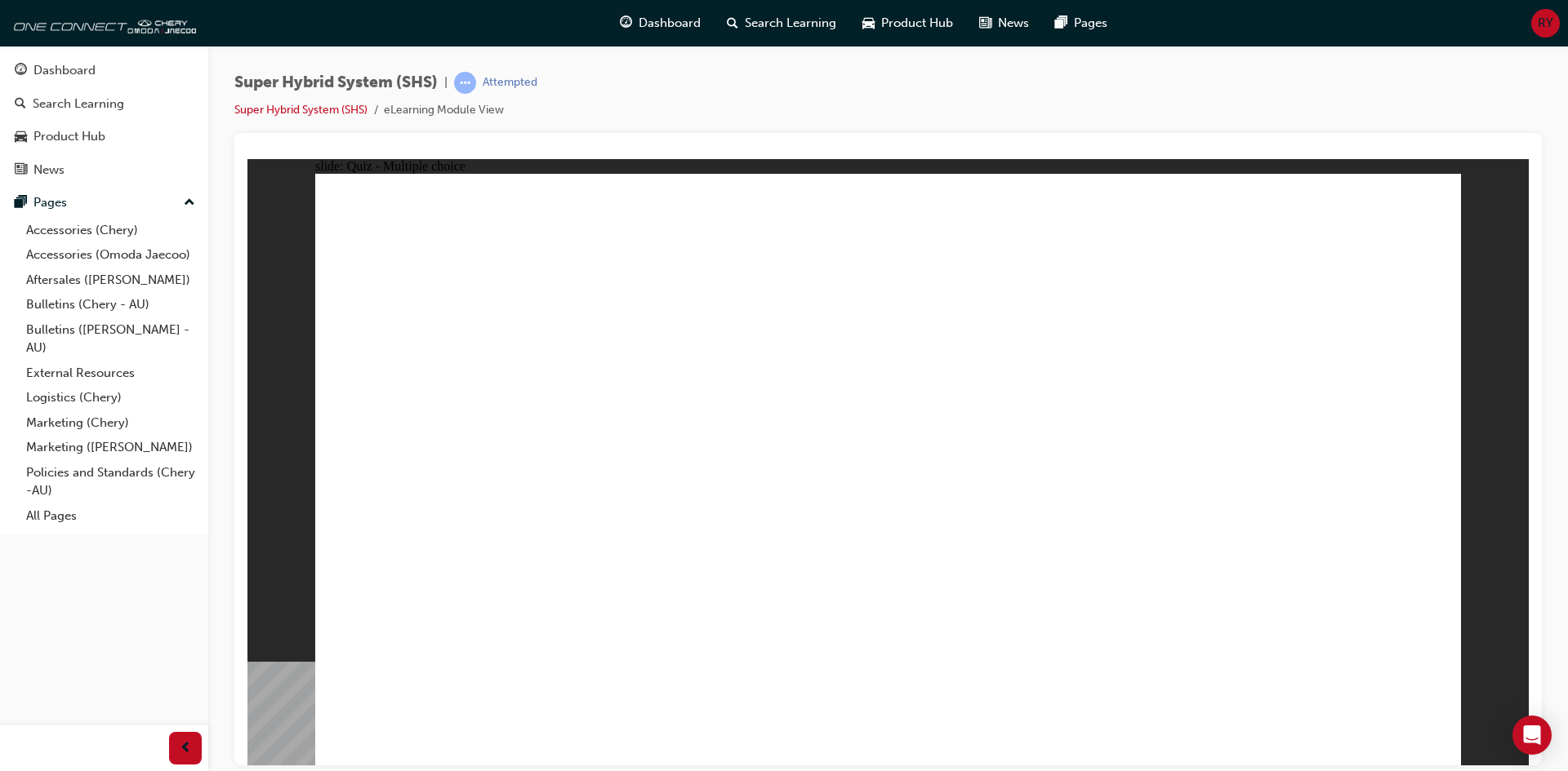
radio input "false"
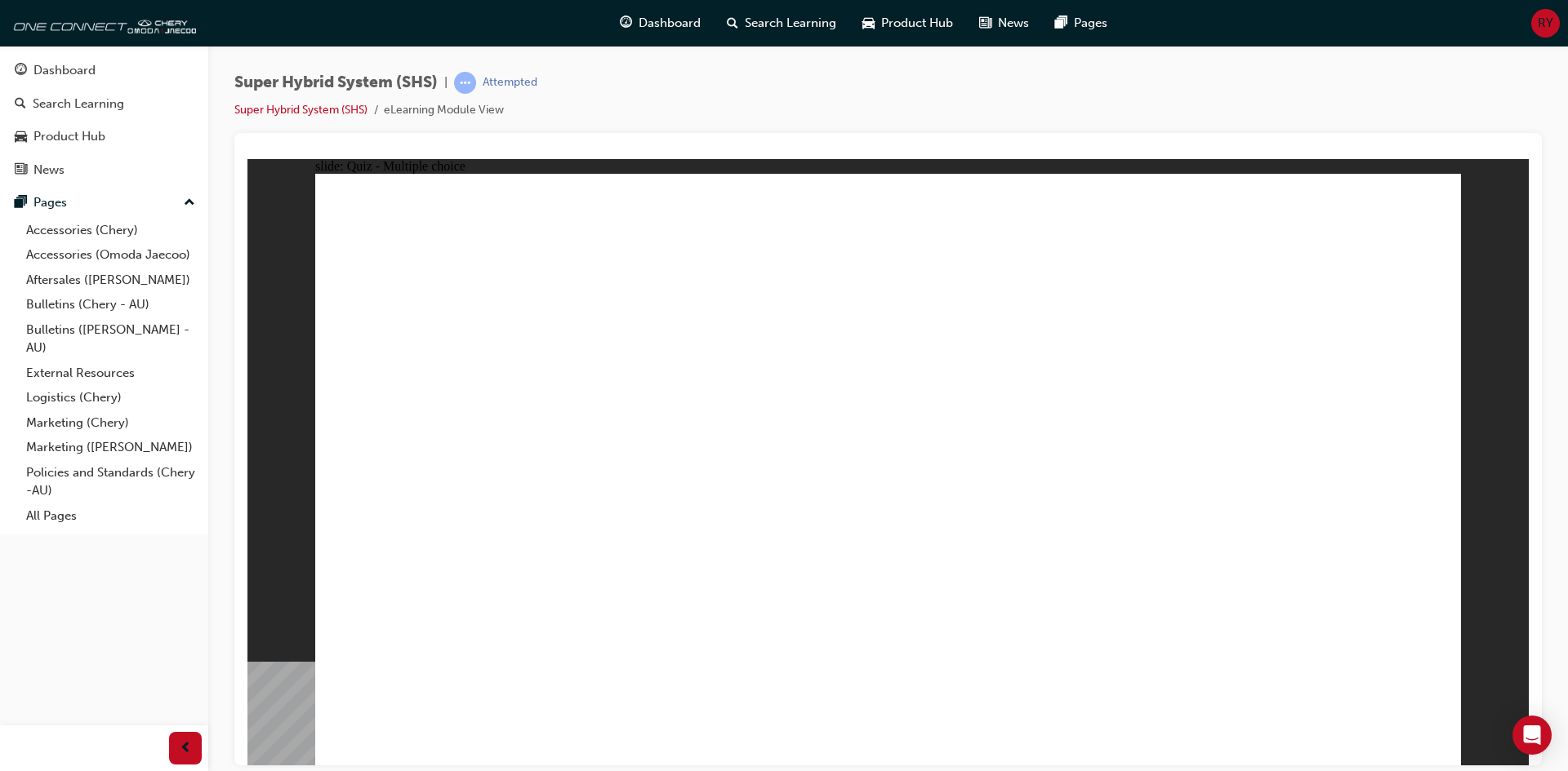
radio input "false"
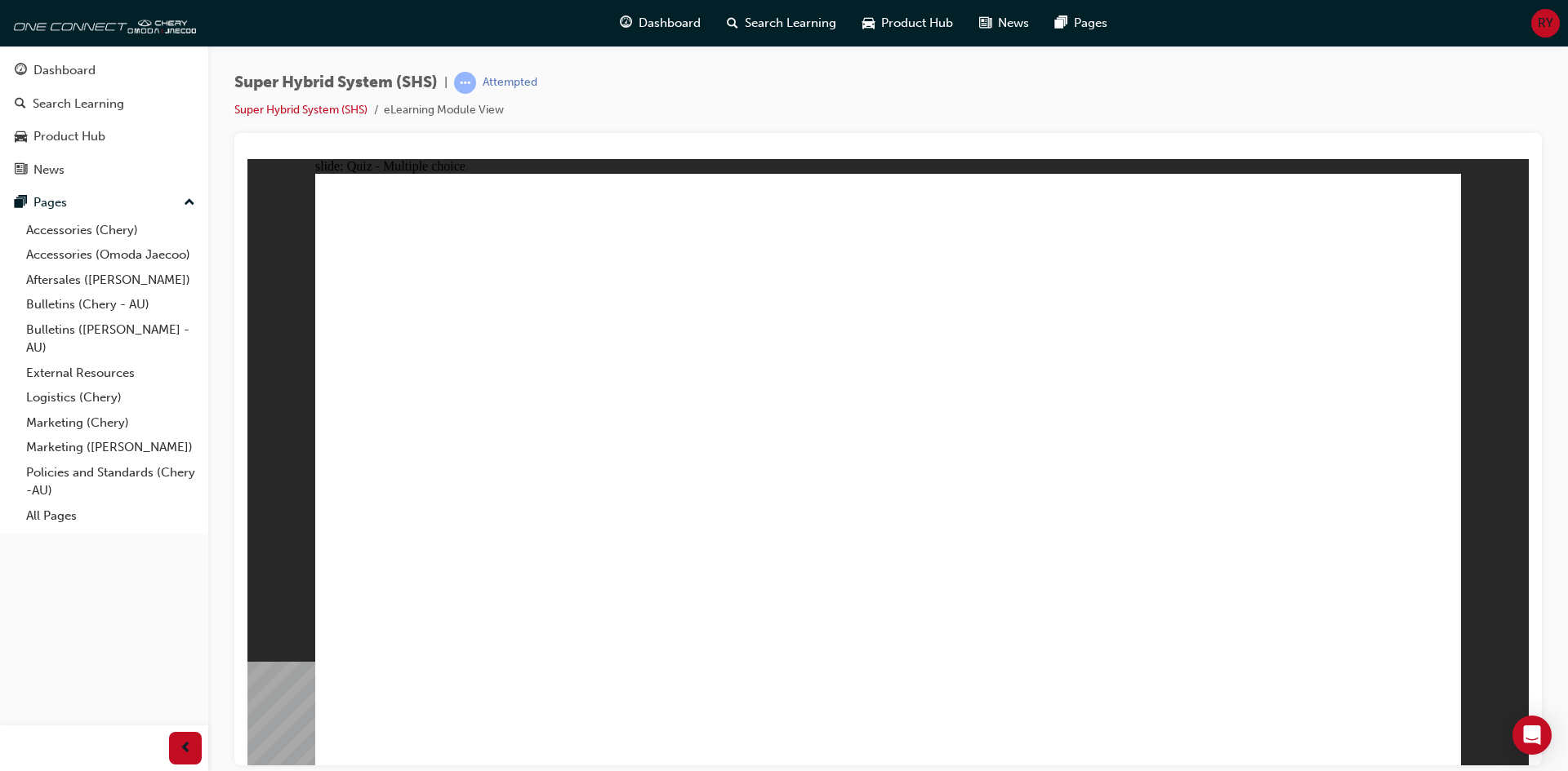
radio input "false"
radio input "true"
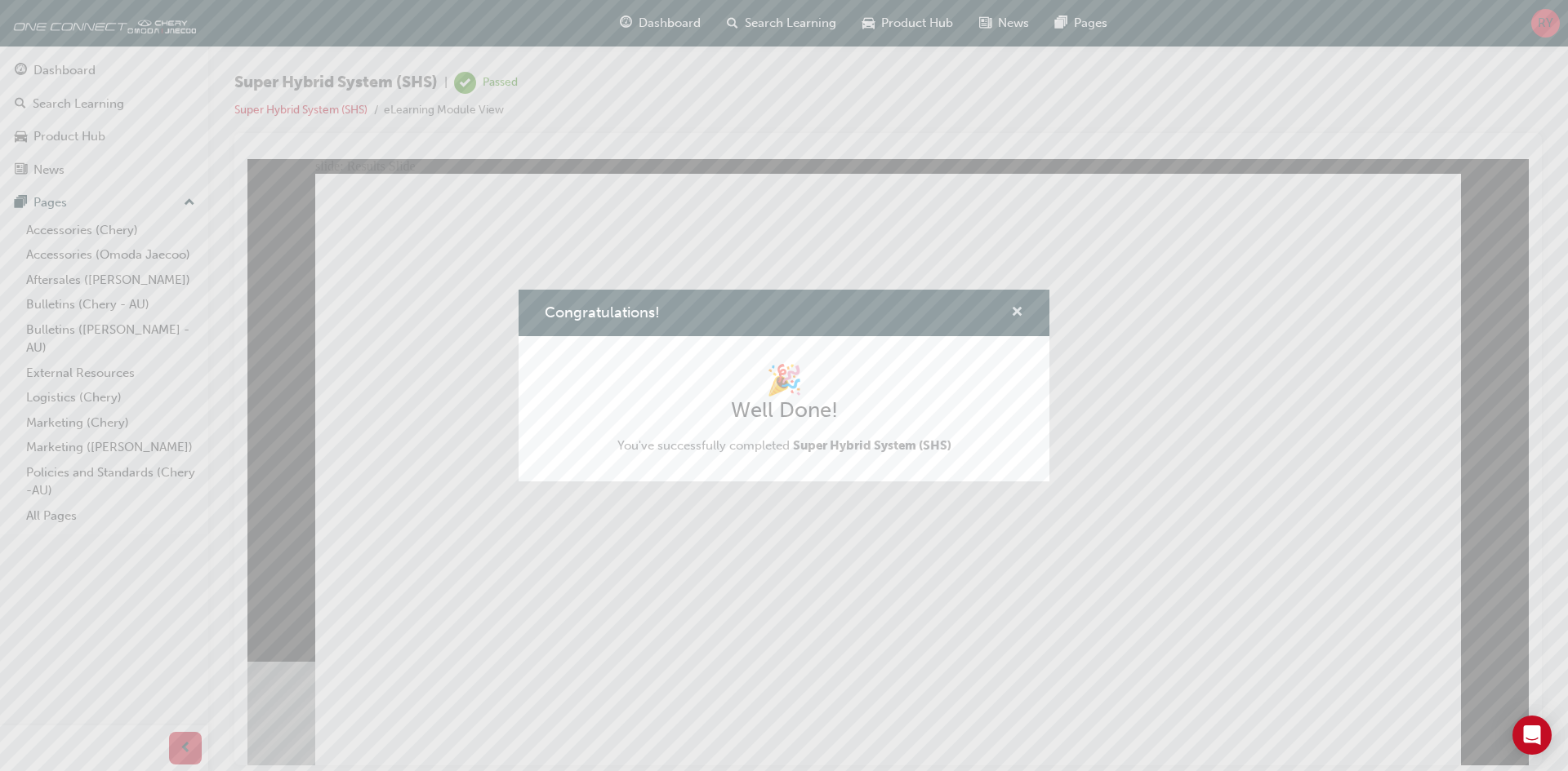
click at [1015, 313] on span "cross-icon" at bounding box center [1017, 313] width 13 height 15
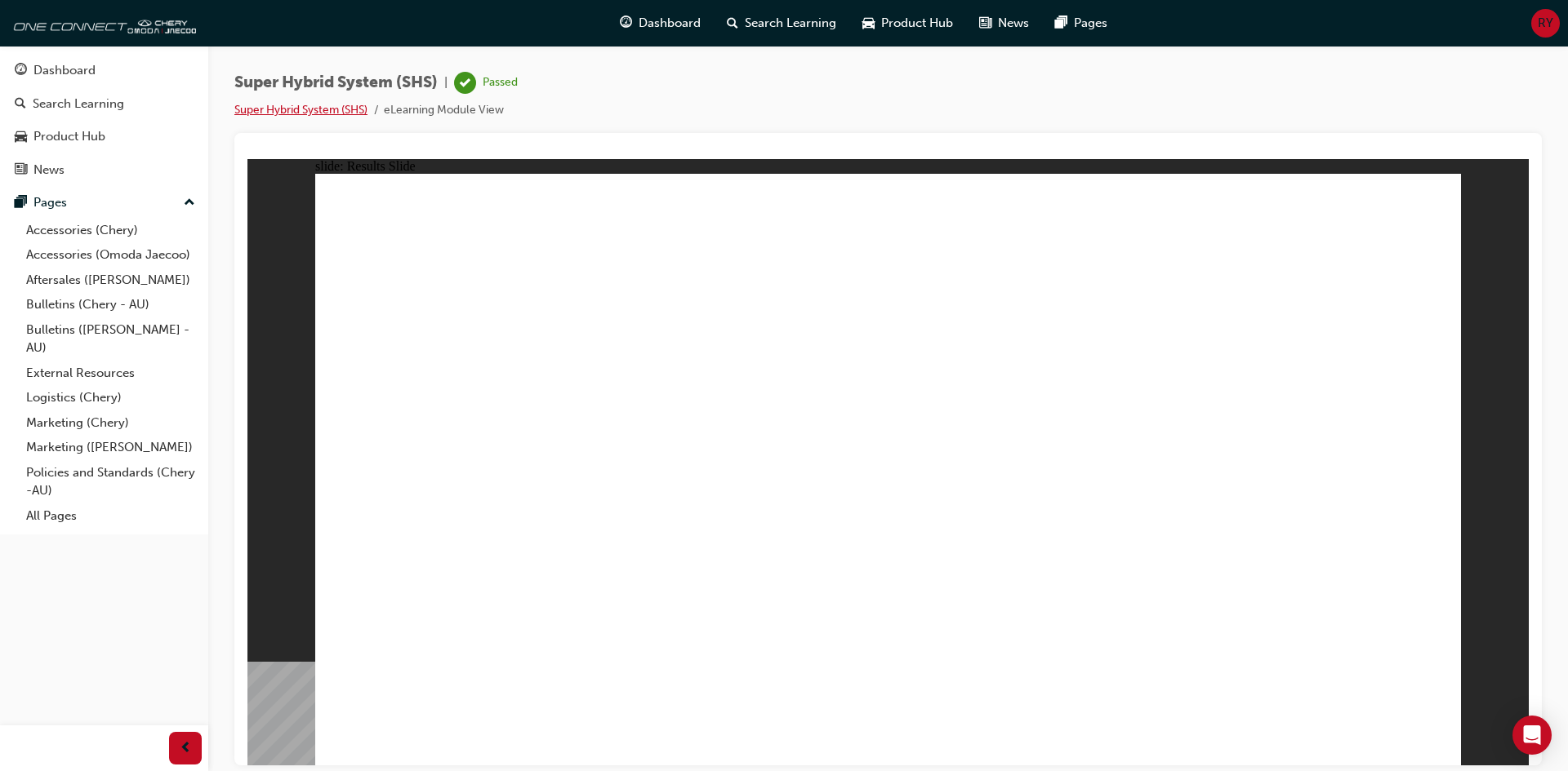
click at [294, 104] on link "Super Hybrid System (SHS)" at bounding box center [300, 110] width 133 height 14
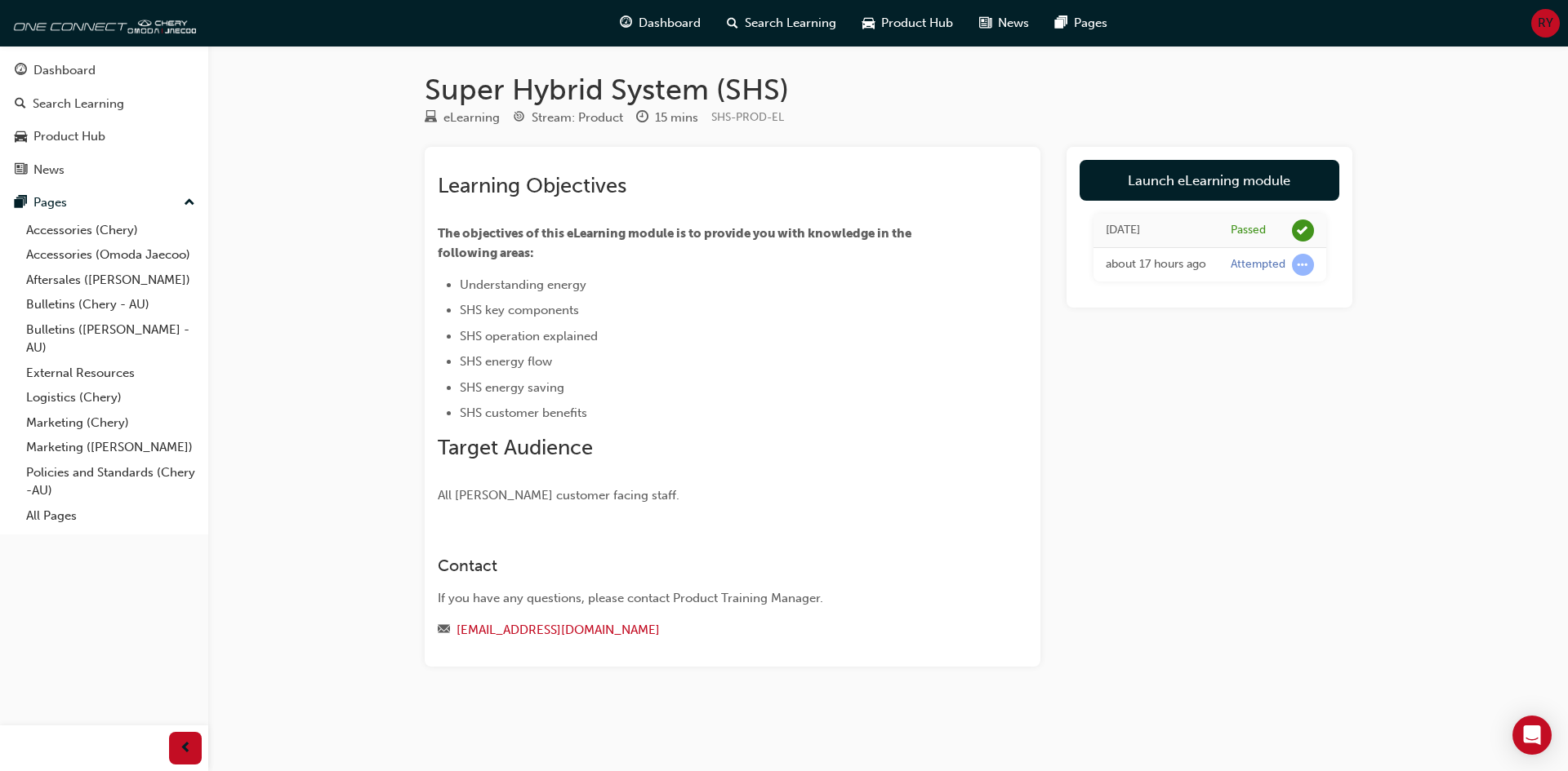
click at [395, 249] on div "Super Hybrid System (SHS) eLearning Stream: Product 15 mins SHS-PROD-EL Learnin…" at bounding box center [784, 385] width 1568 height 771
drag, startPoint x: 1235, startPoint y: 267, endPoint x: 1333, endPoint y: 263, distance: 98.1
click at [1333, 263] on div "[DATE] Passed about 17 hours ago Attempted" at bounding box center [1209, 248] width 259 height 94
click at [1299, 265] on span "learningRecordVerb_ATTEMPT-icon" at bounding box center [1303, 264] width 22 height 22
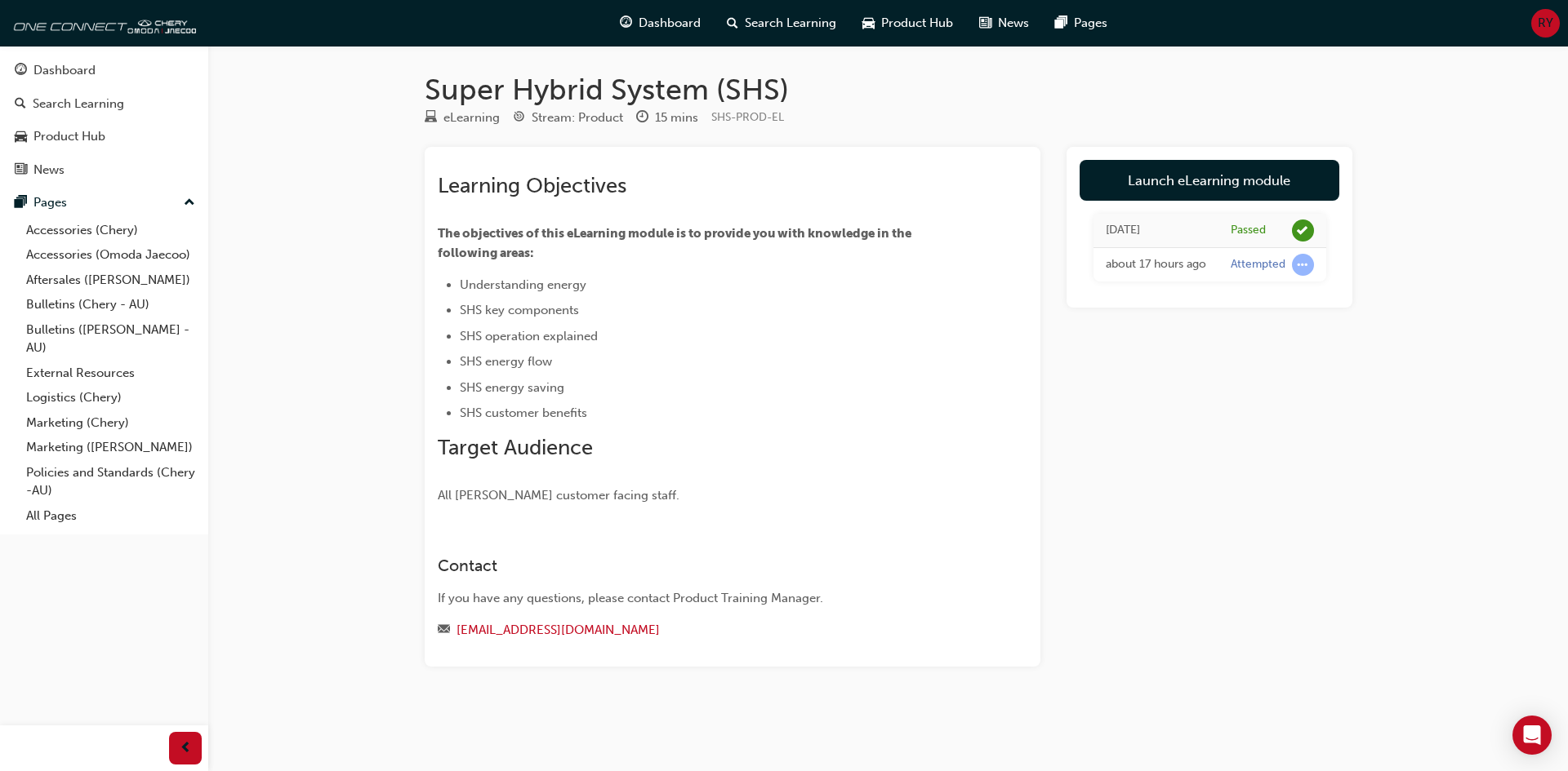
click at [1161, 268] on div "about 17 hours ago" at bounding box center [1156, 264] width 100 height 19
drag, startPoint x: 1128, startPoint y: 342, endPoint x: 1167, endPoint y: 352, distance: 40.3
click at [1132, 346] on div "Launch eLearning module [DATE] Passed about 17 hours ago Attempted" at bounding box center [1209, 406] width 286 height 520
click at [273, 299] on div "Super Hybrid System (SHS) eLearning Stream: Product 15 mins SHS-PROD-EL Learnin…" at bounding box center [784, 385] width 1568 height 771
click at [50, 77] on div "Dashboard" at bounding box center [64, 70] width 62 height 19
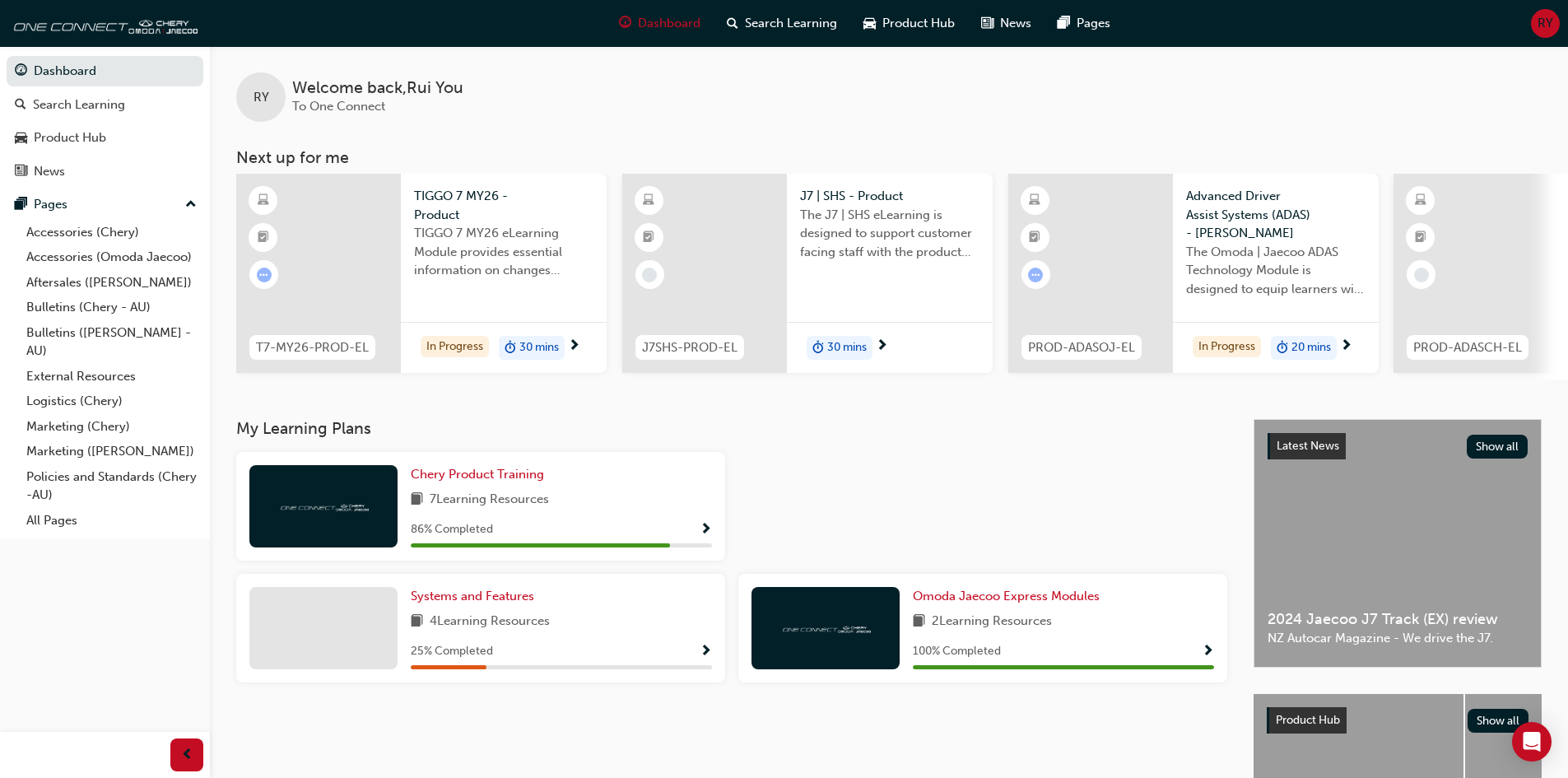
click at [377, 291] on div at bounding box center [318, 273] width 164 height 200
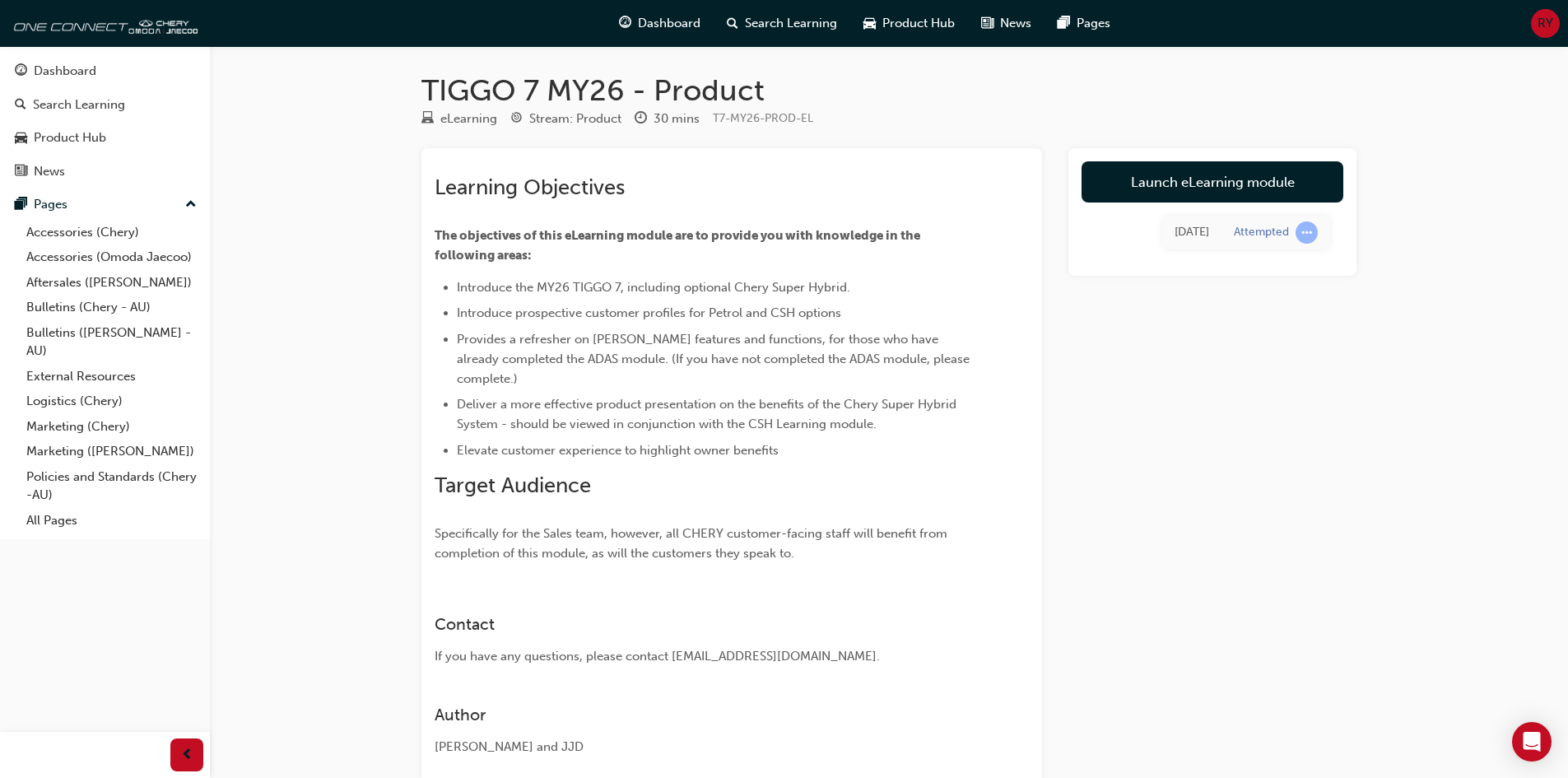
click at [327, 322] on div "TIGGO 7 MY26 - Product eLearning Stream: Product 30 mins T7-MY26-PROD-EL Learni…" at bounding box center [784, 439] width 1568 height 877
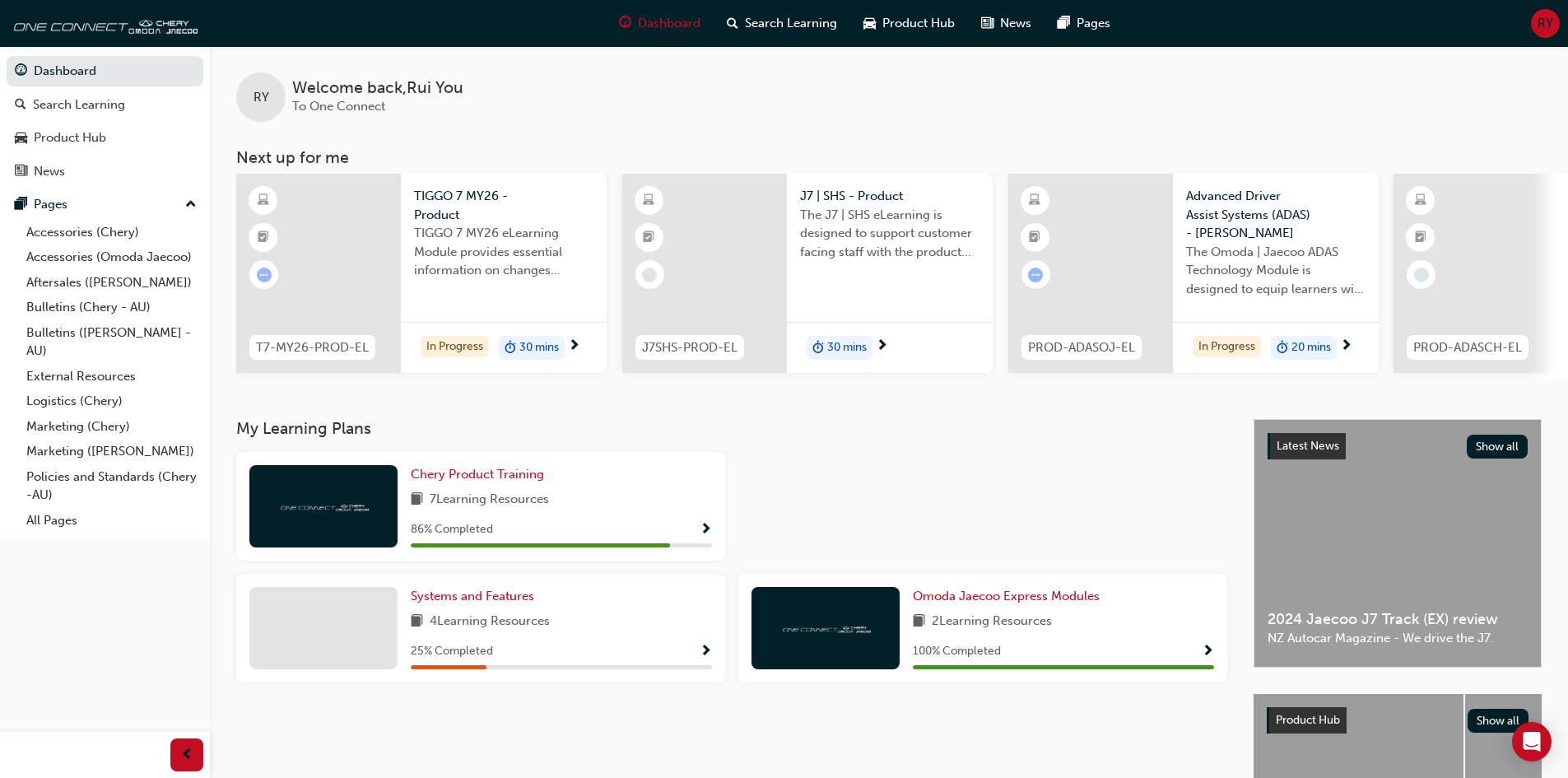
click at [758, 284] on div at bounding box center [704, 273] width 164 height 200
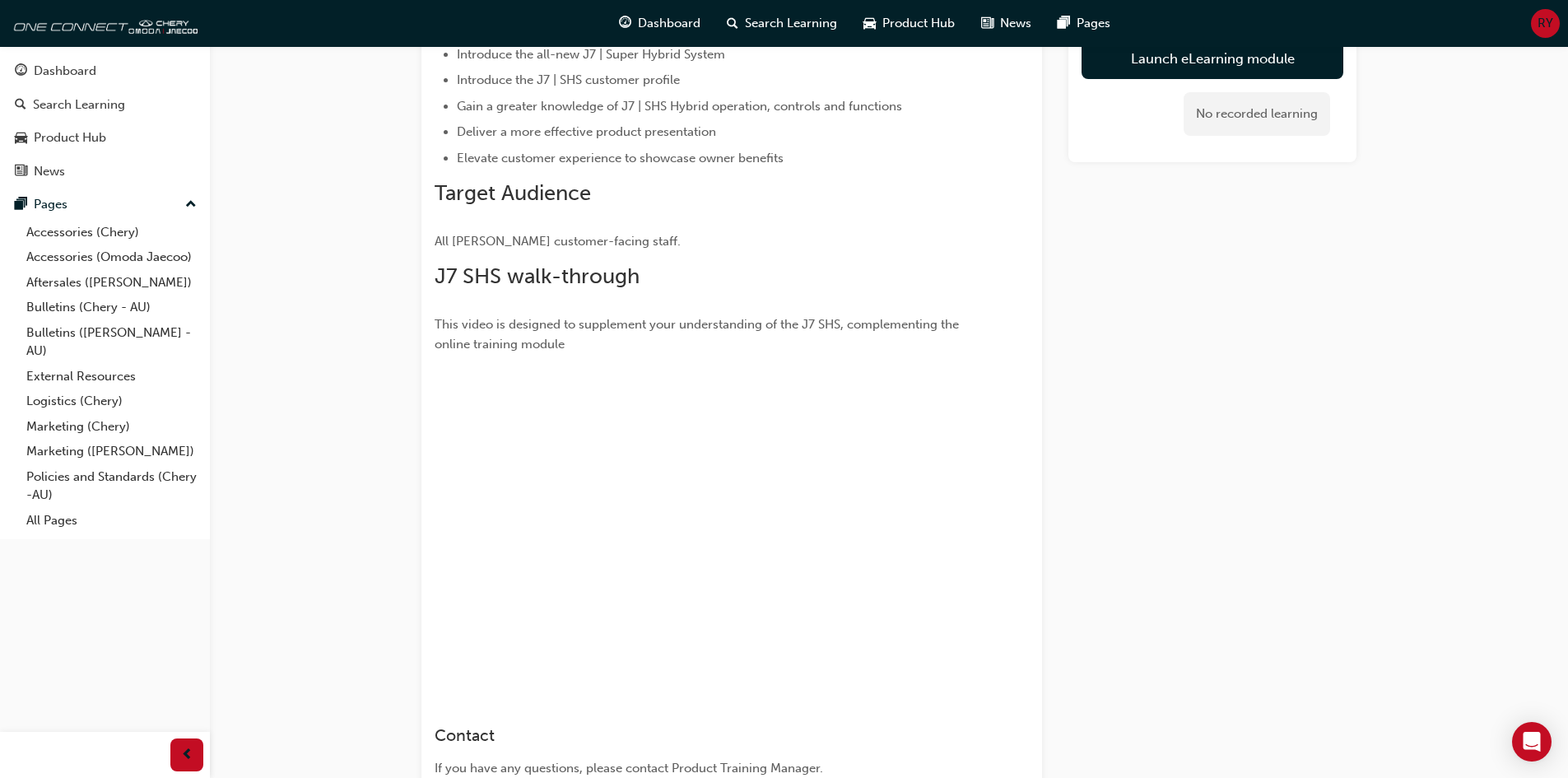
scroll to position [329, 0]
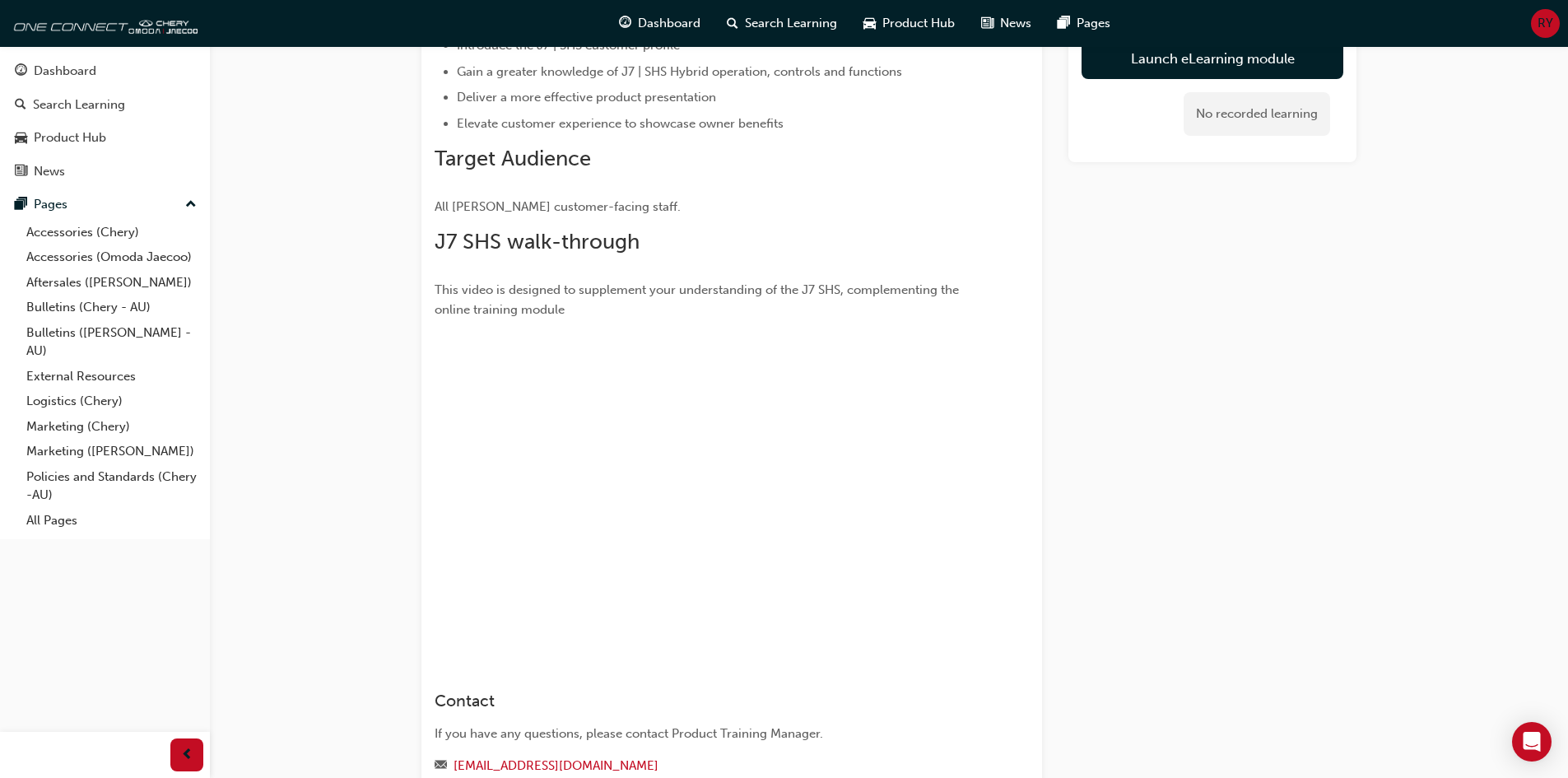
click at [389, 576] on div "J7 | SHS - Product eLearning Stream: Product 30 mins J7SHS-PROD-EL You've met t…" at bounding box center [784, 323] width 1568 height 1304
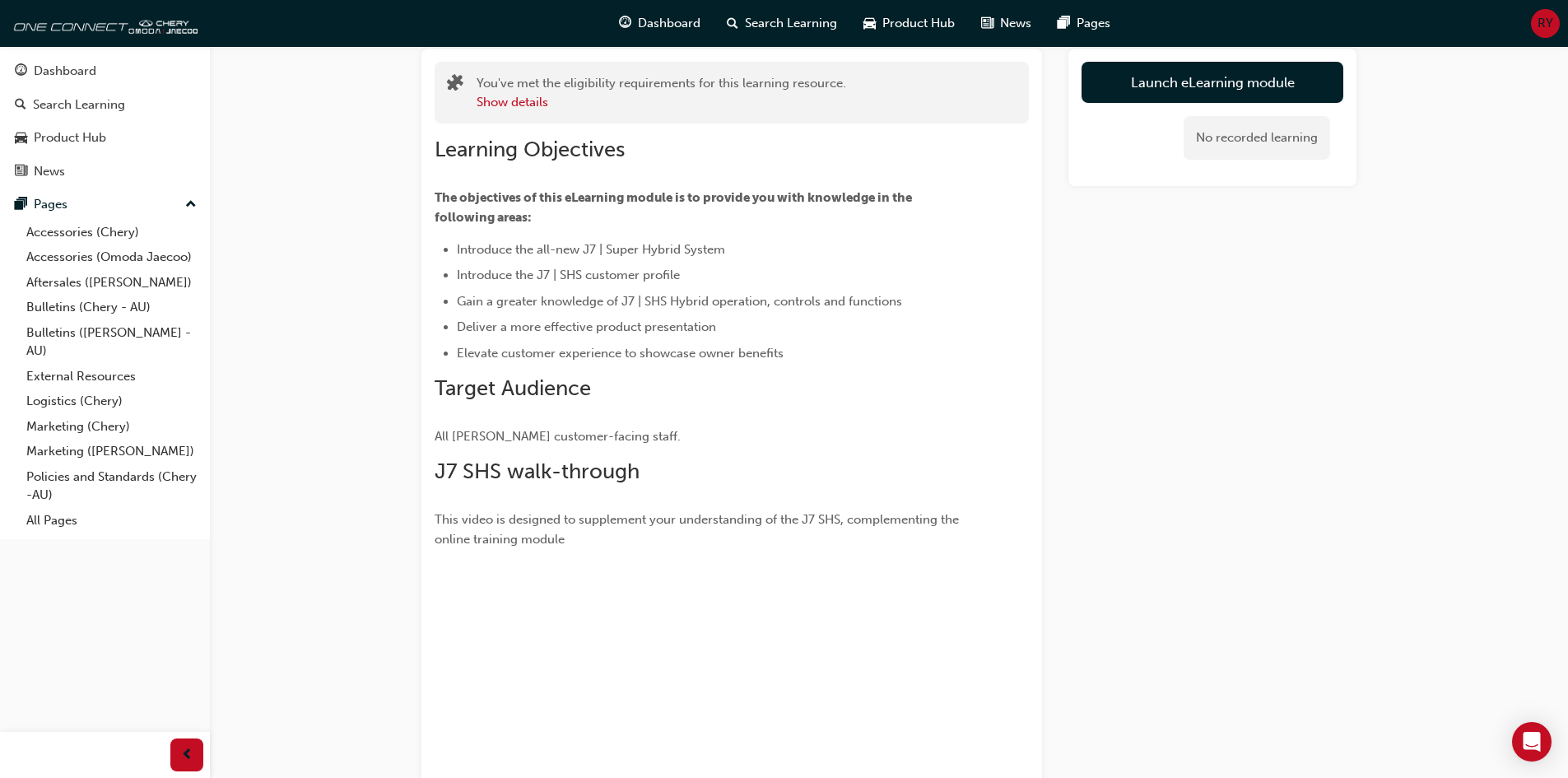
scroll to position [31, 0]
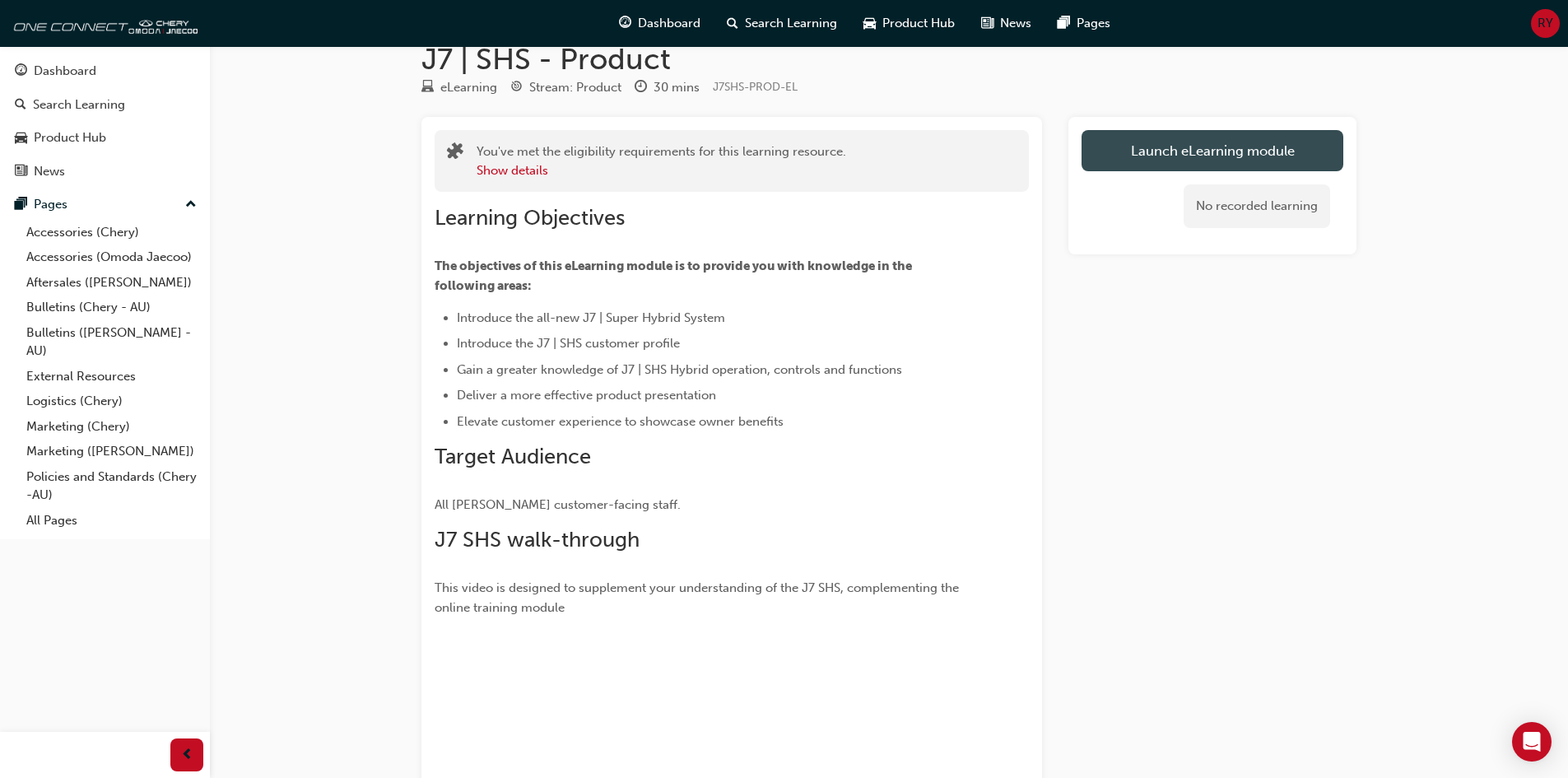
click at [1196, 156] on link "Launch eLearning module" at bounding box center [1212, 150] width 261 height 41
